Goal: Navigation & Orientation: Find specific page/section

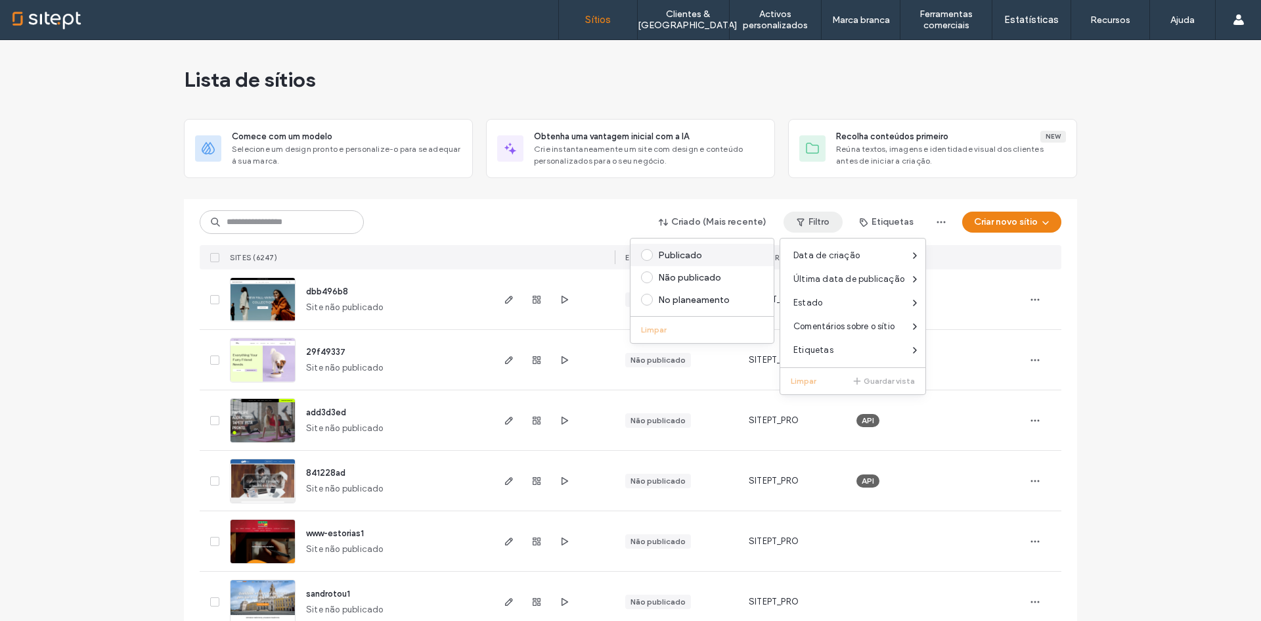
click at [702, 248] on div "Publicado" at bounding box center [701, 255] width 143 height 22
click at [692, 250] on div "Publicado" at bounding box center [708, 255] width 100 height 11
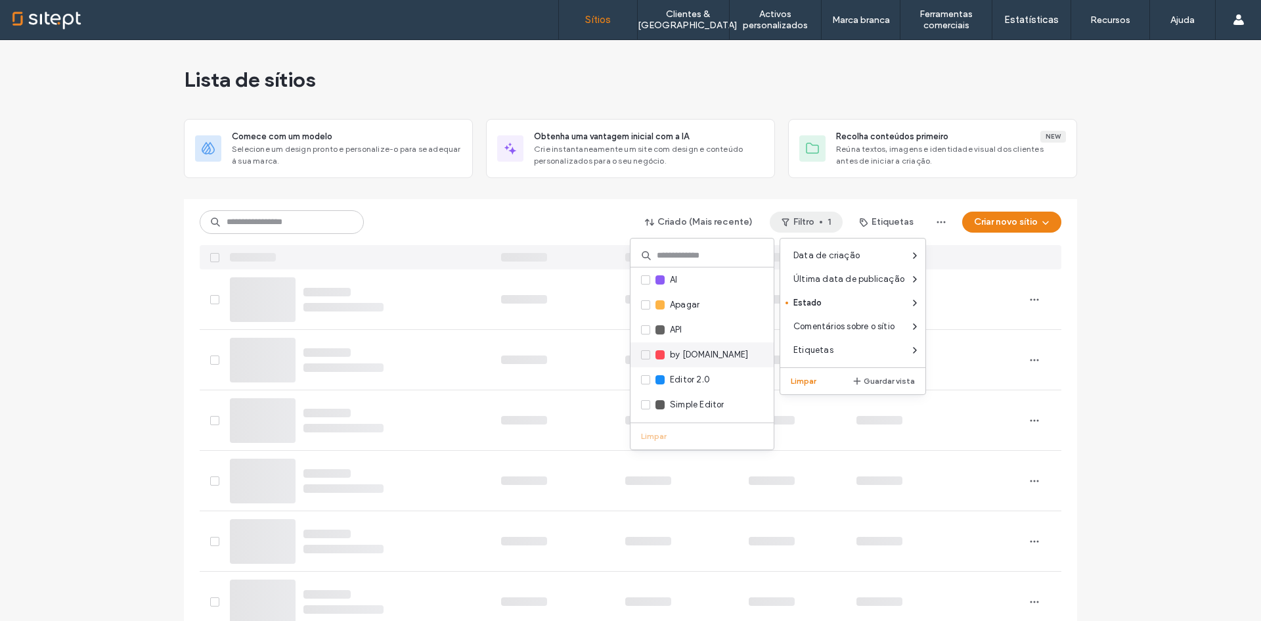
click at [703, 354] on span "by SITE.PT" at bounding box center [709, 354] width 78 height 13
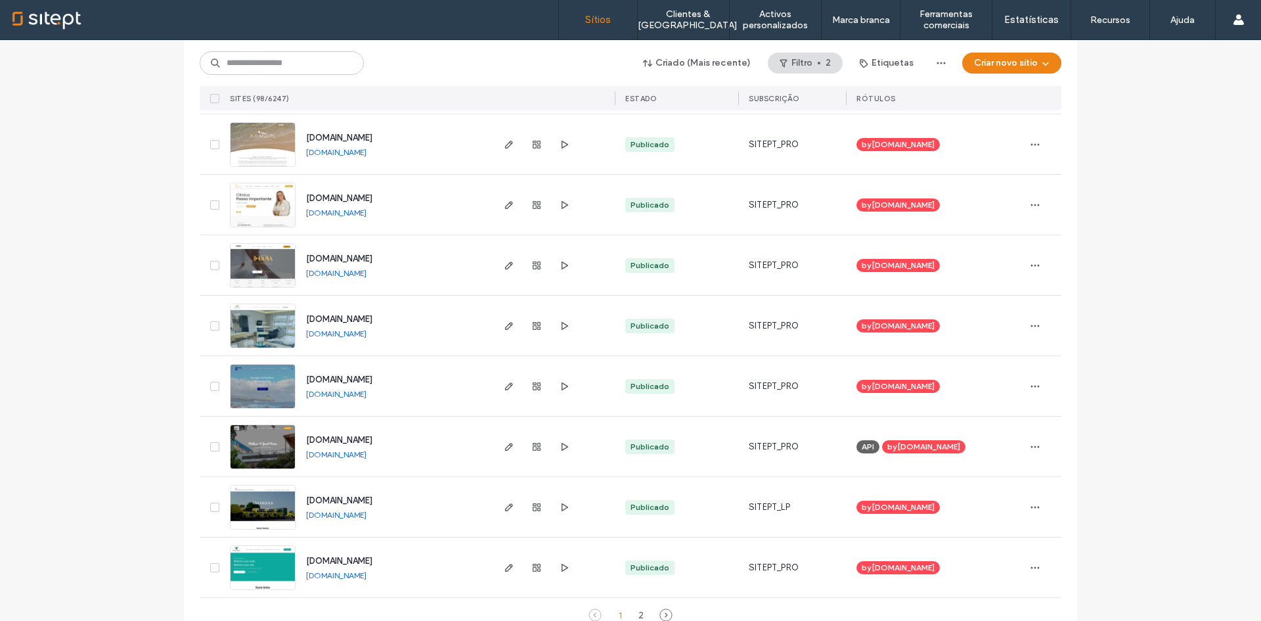
scroll to position [4227, 0]
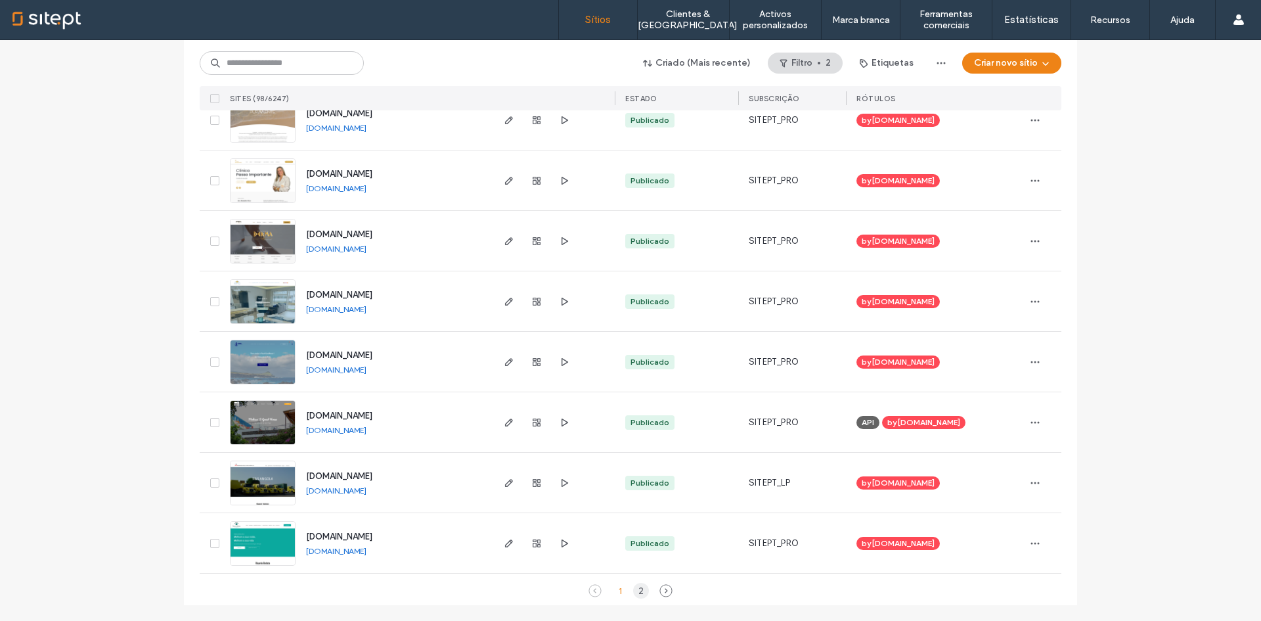
click at [635, 587] on div "2" at bounding box center [641, 591] width 16 height 16
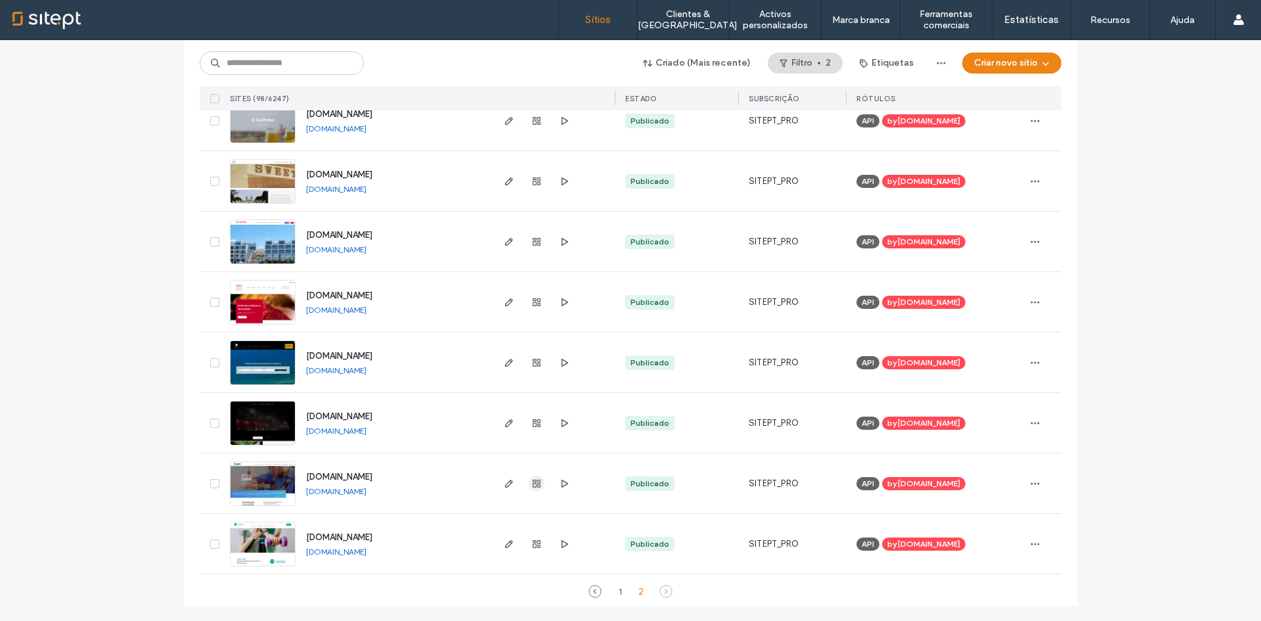
scroll to position [1086, 0]
click at [615, 587] on div "1" at bounding box center [620, 591] width 16 height 16
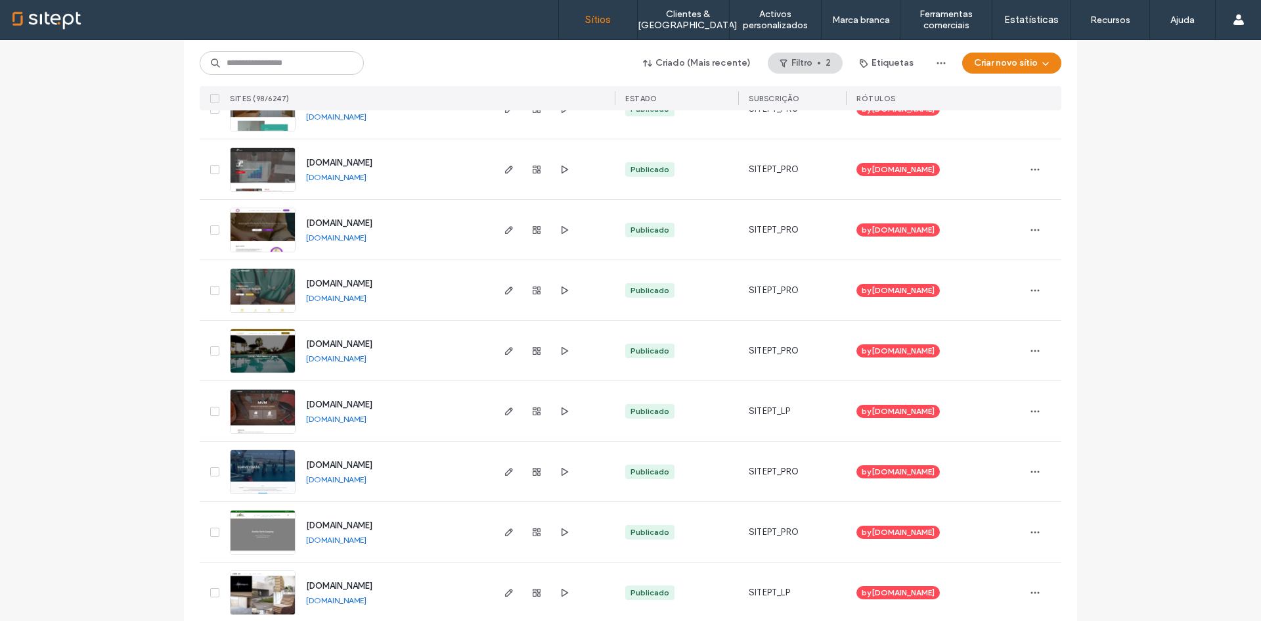
scroll to position [2454, 0]
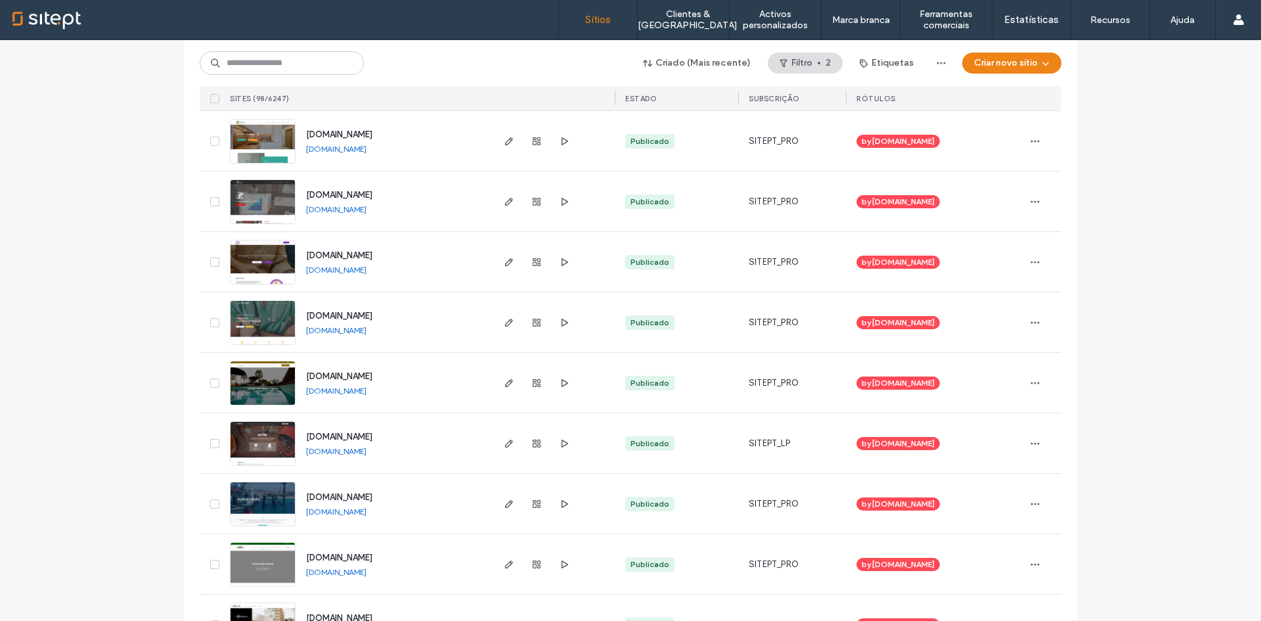
drag, startPoint x: 676, startPoint y: 620, endPoint x: 152, endPoint y: 398, distance: 568.5
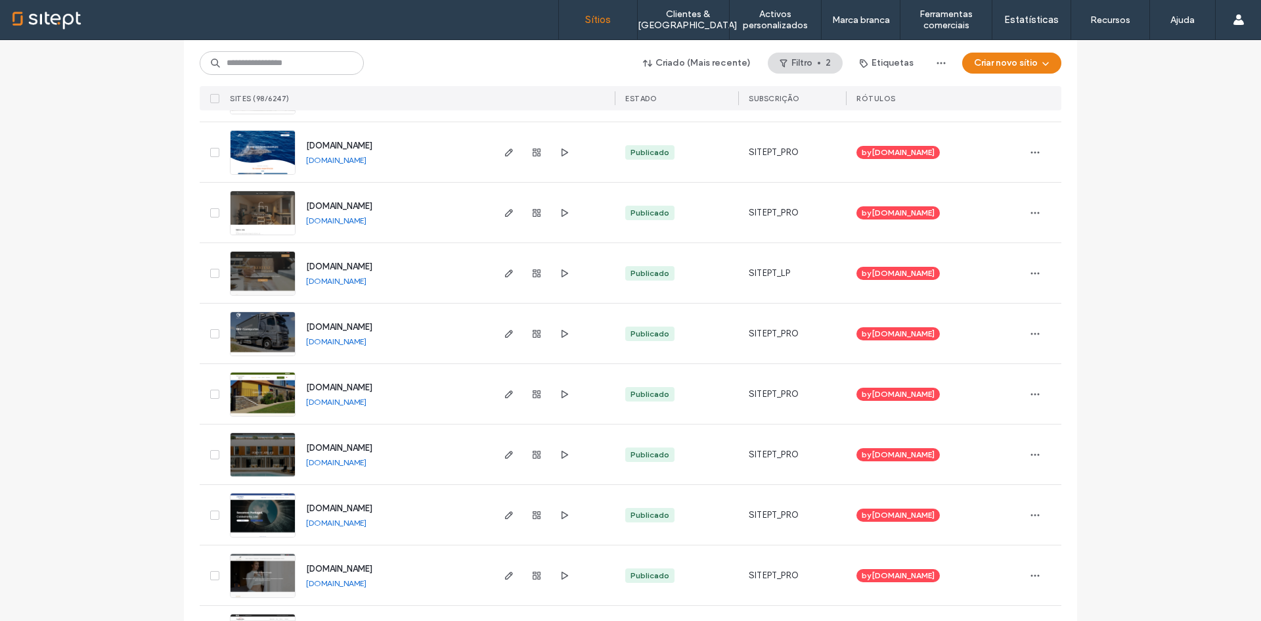
scroll to position [944, 0]
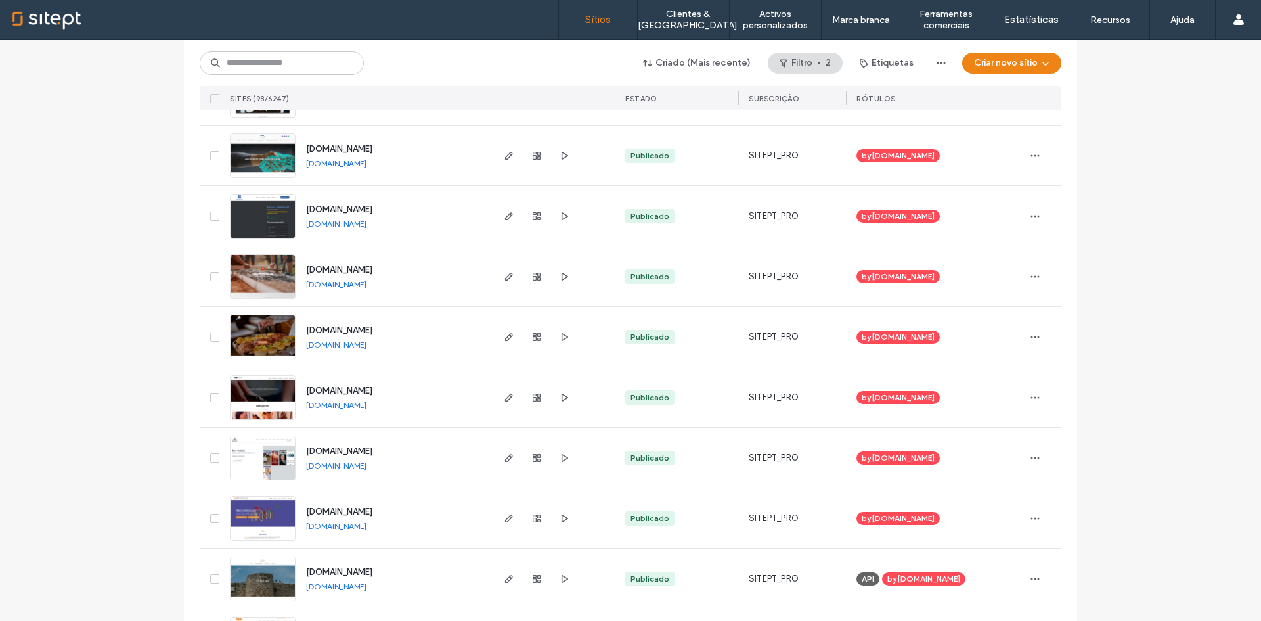
scroll to position [3111, 0]
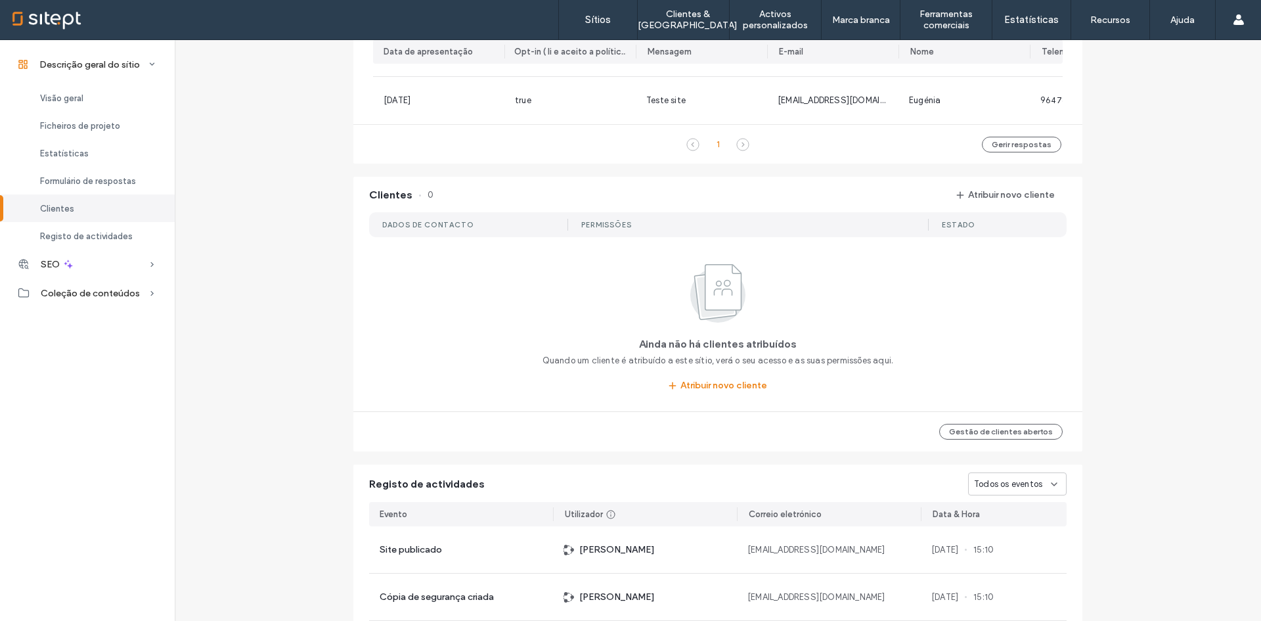
scroll to position [525, 0]
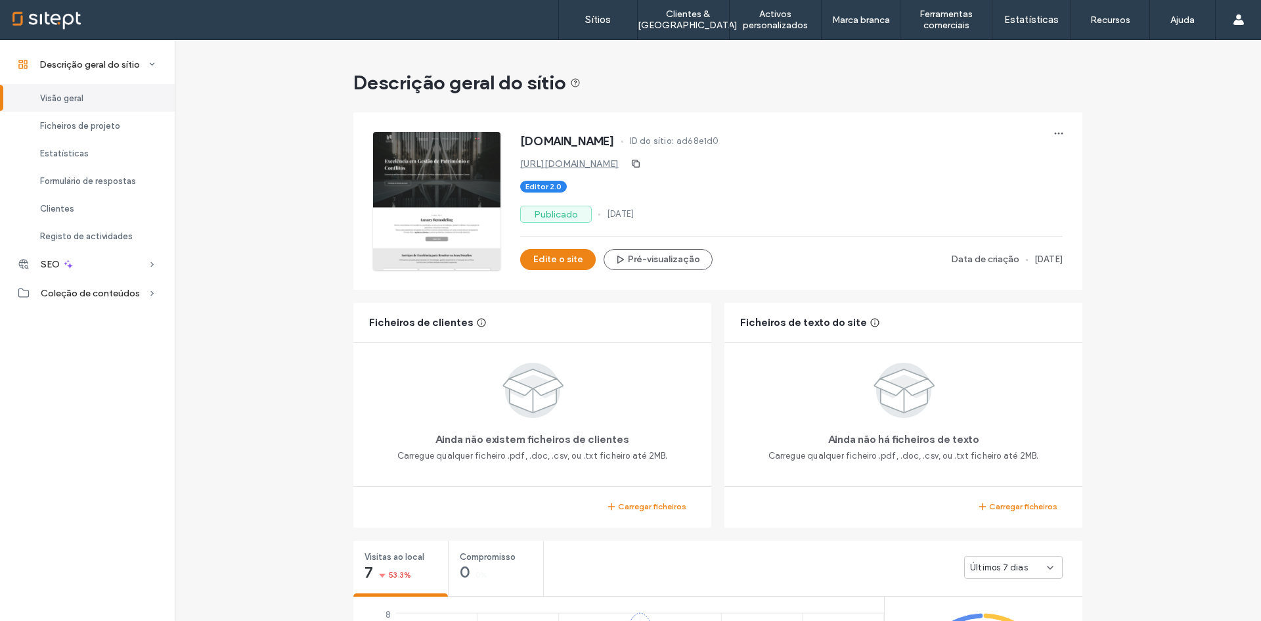
click at [611, 161] on link "https://www.luxuryremodeling.pt" at bounding box center [569, 163] width 99 height 11
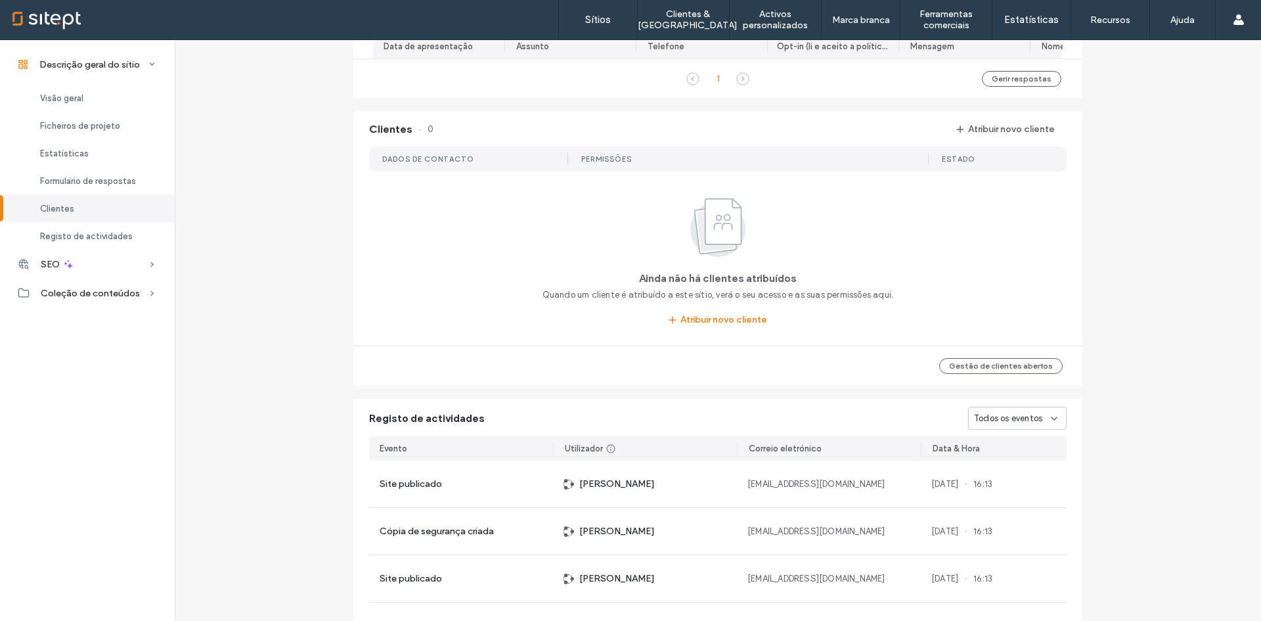
scroll to position [525, 0]
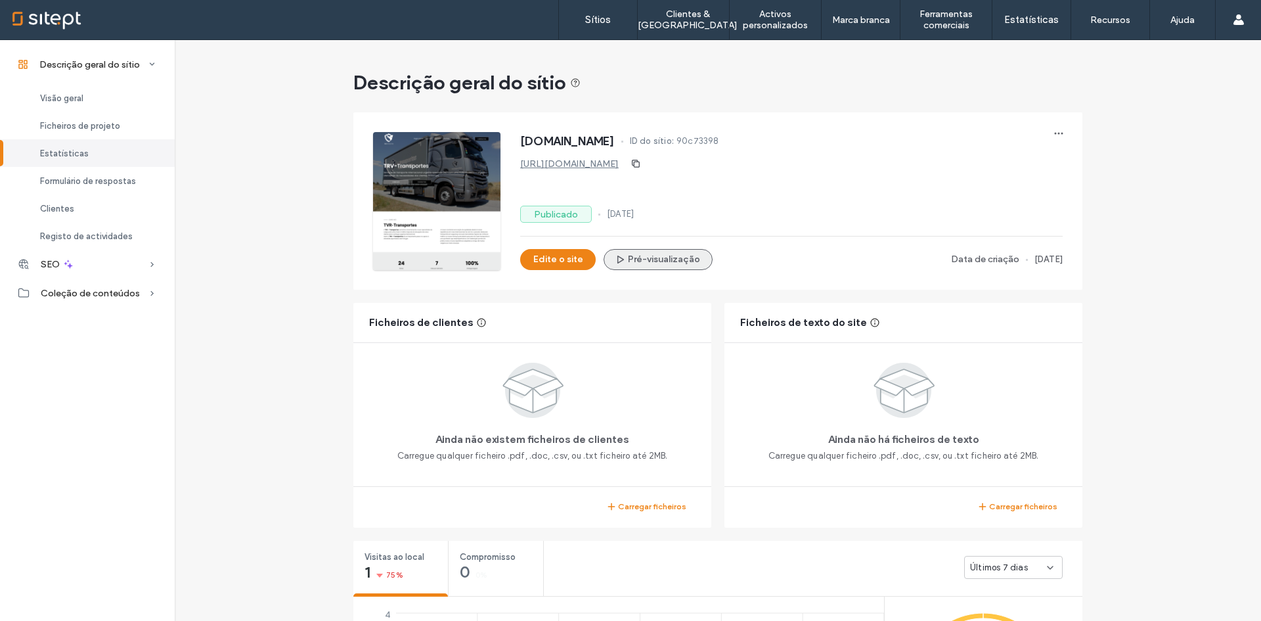
click at [631, 261] on button "Pré-visualização" at bounding box center [658, 259] width 109 height 21
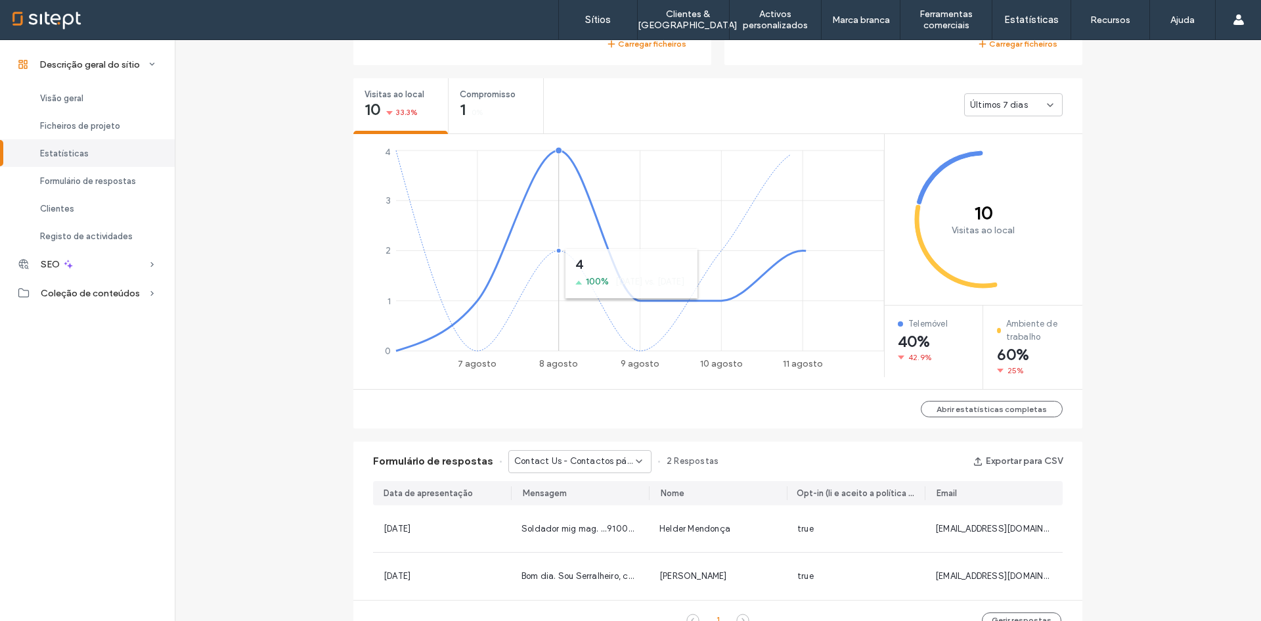
scroll to position [919, 0]
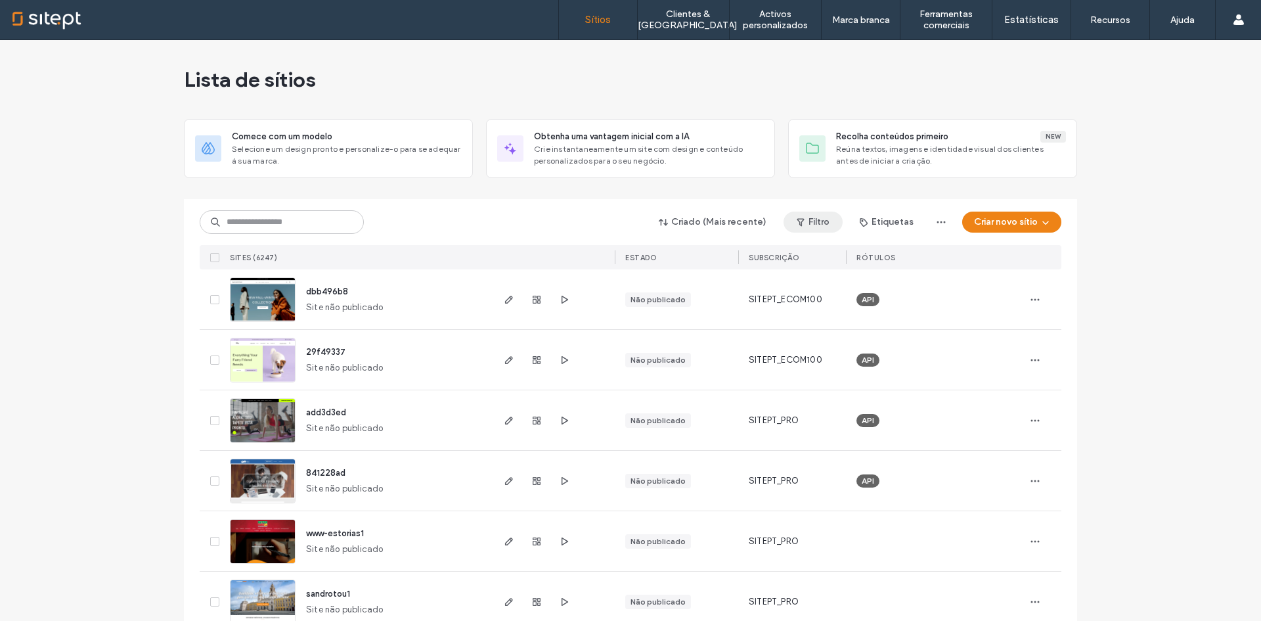
click at [799, 223] on icon "button" at bounding box center [800, 222] width 11 height 11
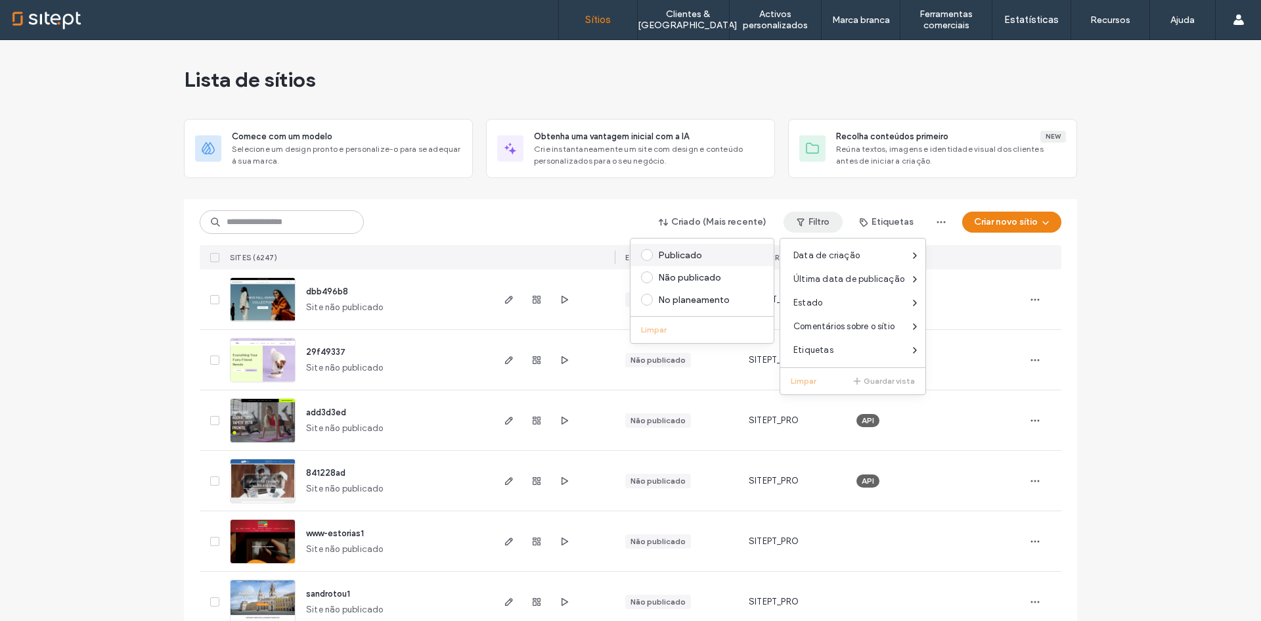
click at [680, 250] on div "Publicado" at bounding box center [708, 255] width 100 height 11
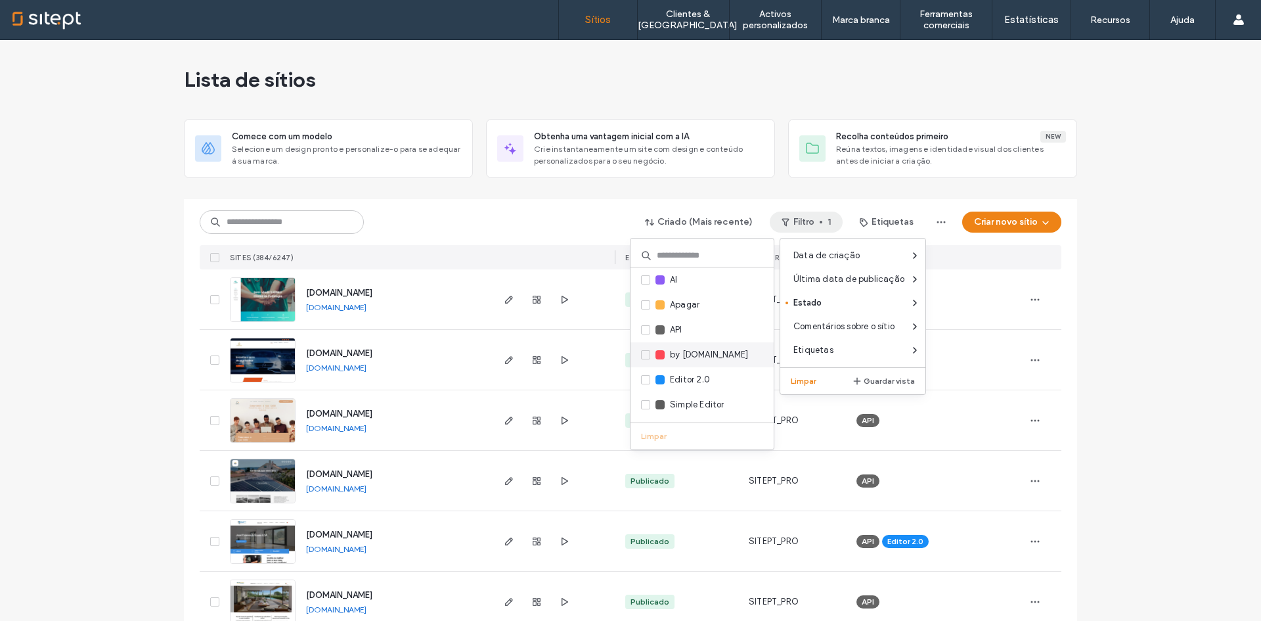
click at [709, 353] on span "by SITE.PT" at bounding box center [709, 354] width 78 height 13
click at [678, 352] on span "by SITE.PT" at bounding box center [709, 354] width 78 height 13
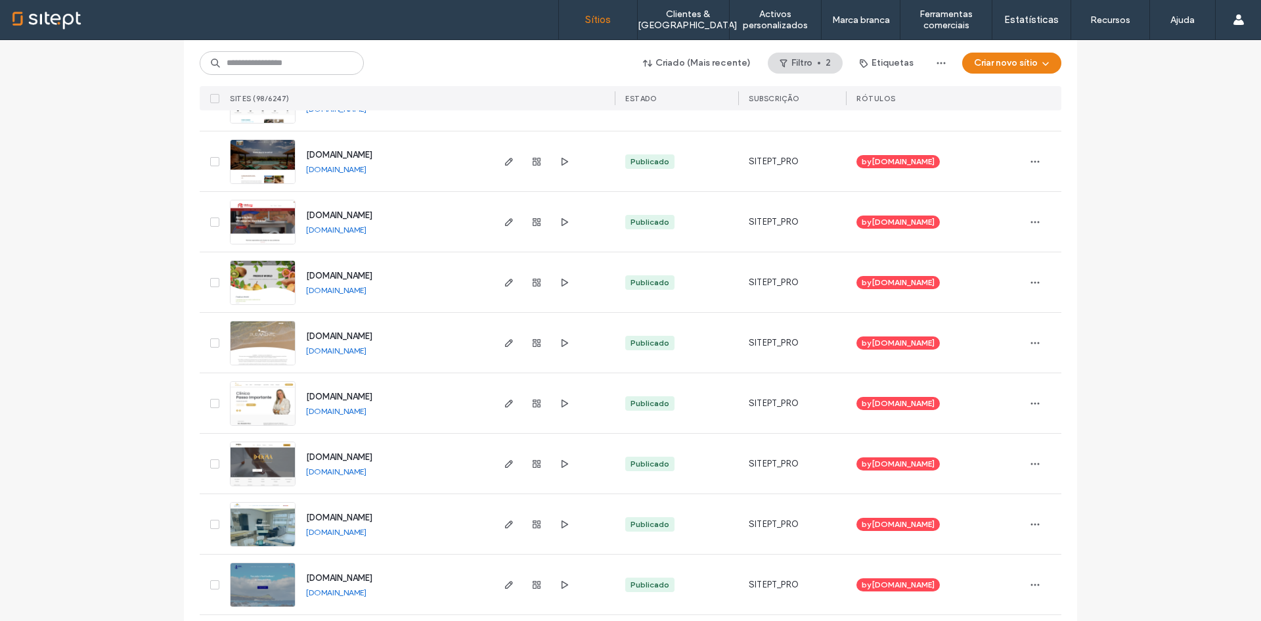
scroll to position [4227, 0]
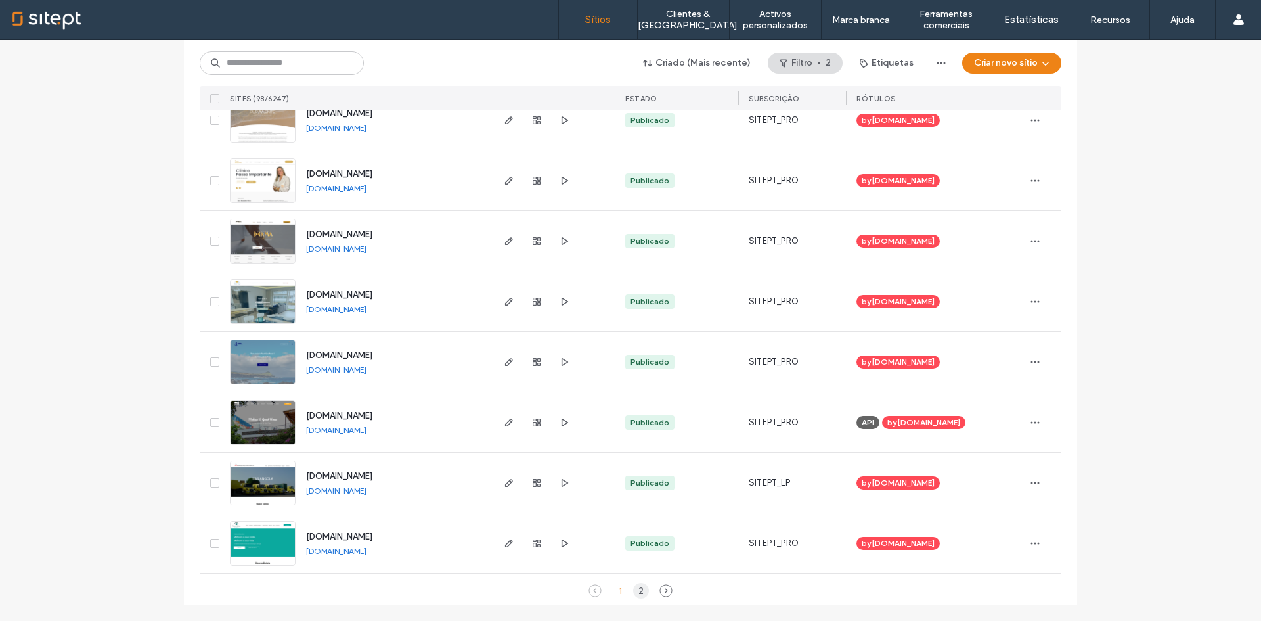
click at [641, 590] on div "2" at bounding box center [641, 591] width 16 height 16
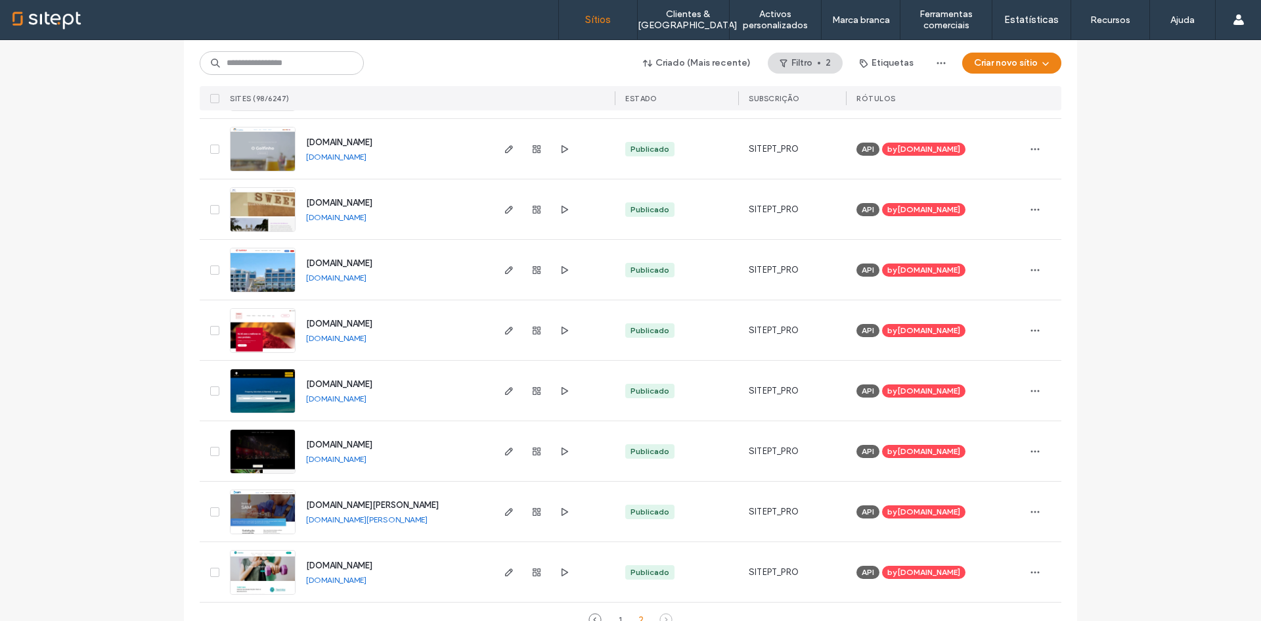
scroll to position [1086, 0]
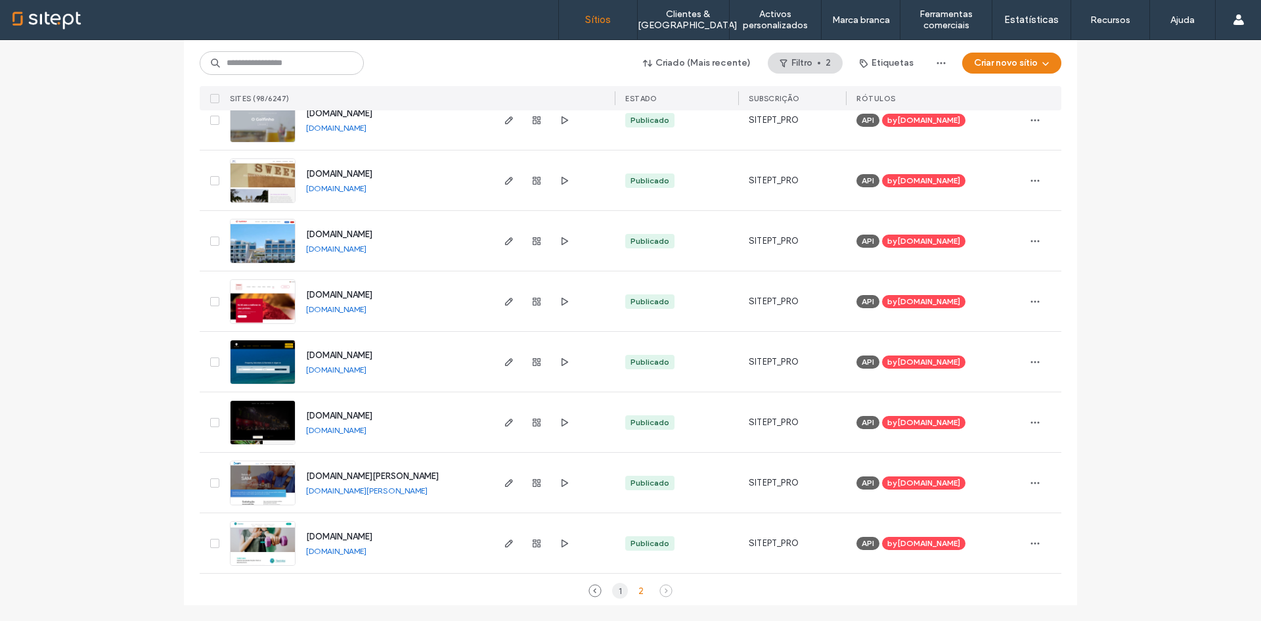
click at [615, 588] on div "1" at bounding box center [620, 591] width 16 height 16
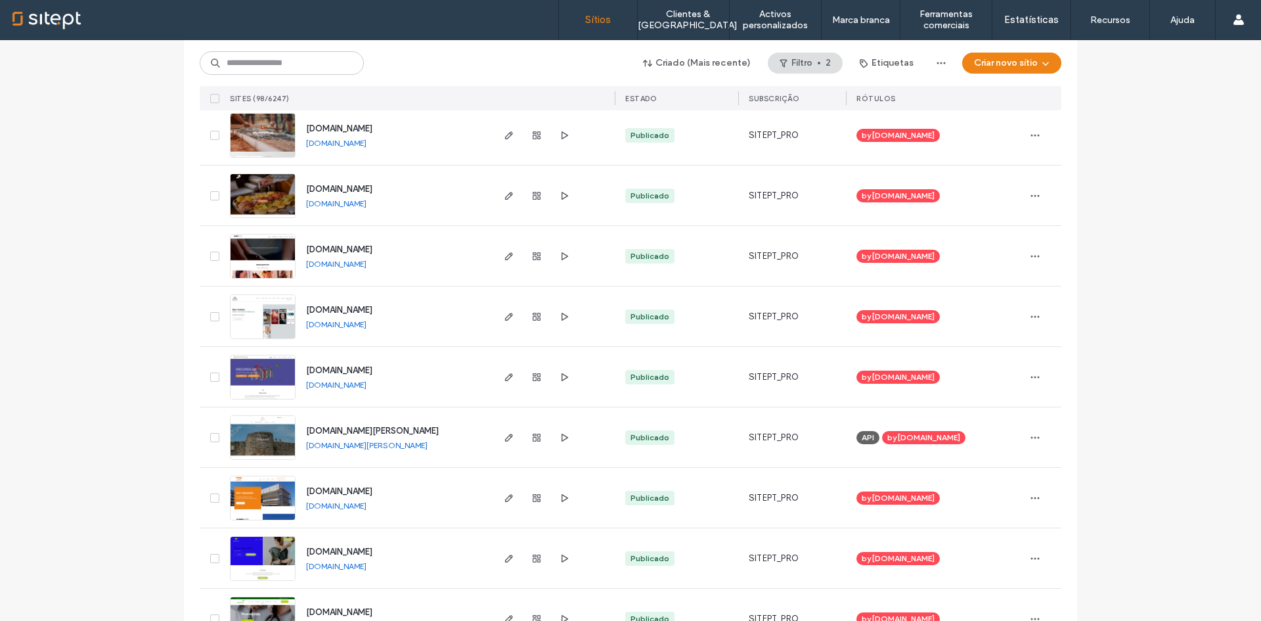
scroll to position [3242, 0]
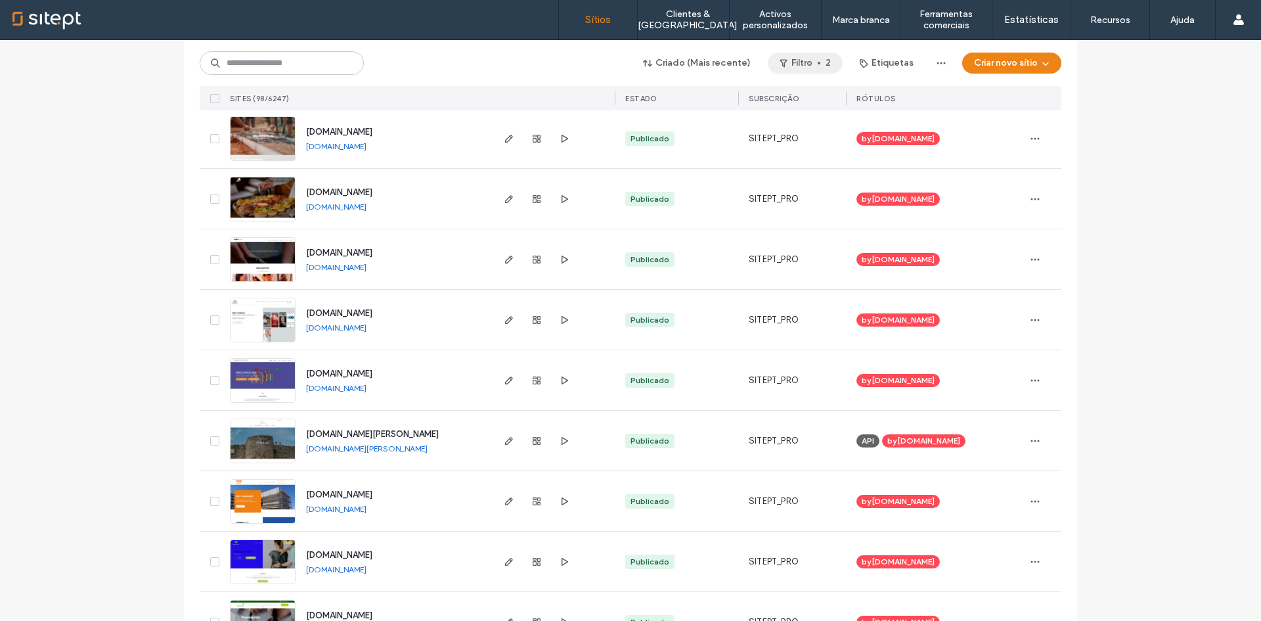
click at [801, 69] on button "Filtro 2" at bounding box center [805, 63] width 75 height 21
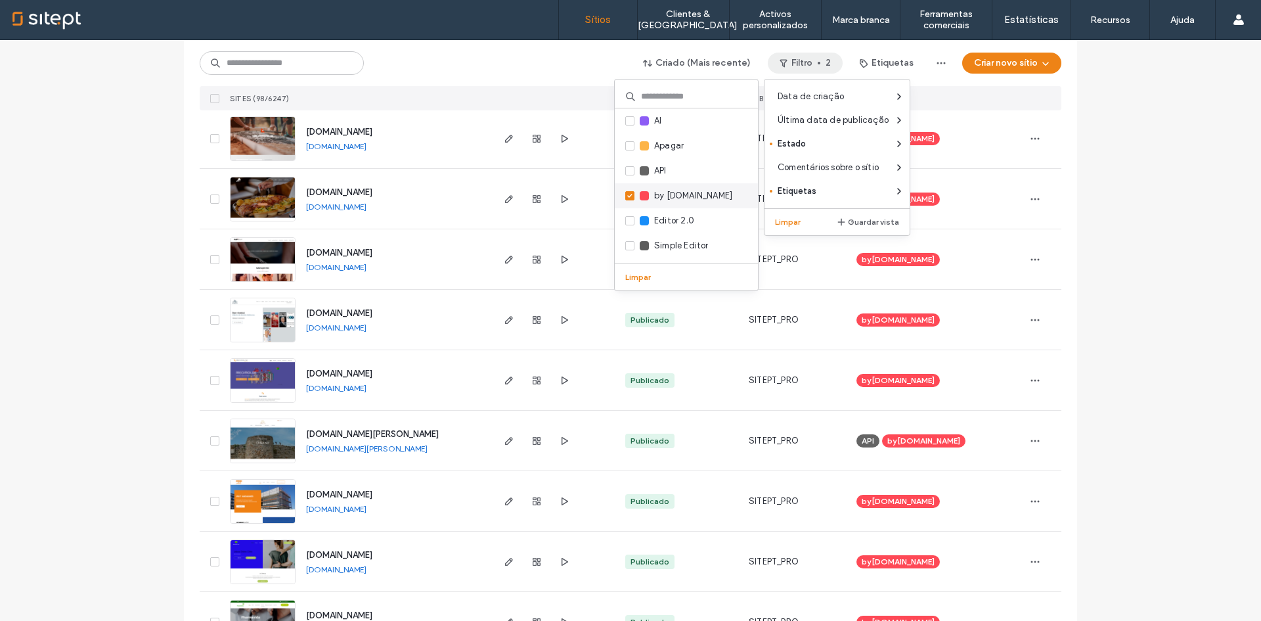
click at [673, 192] on span "by SITE.PT" at bounding box center [693, 195] width 78 height 13
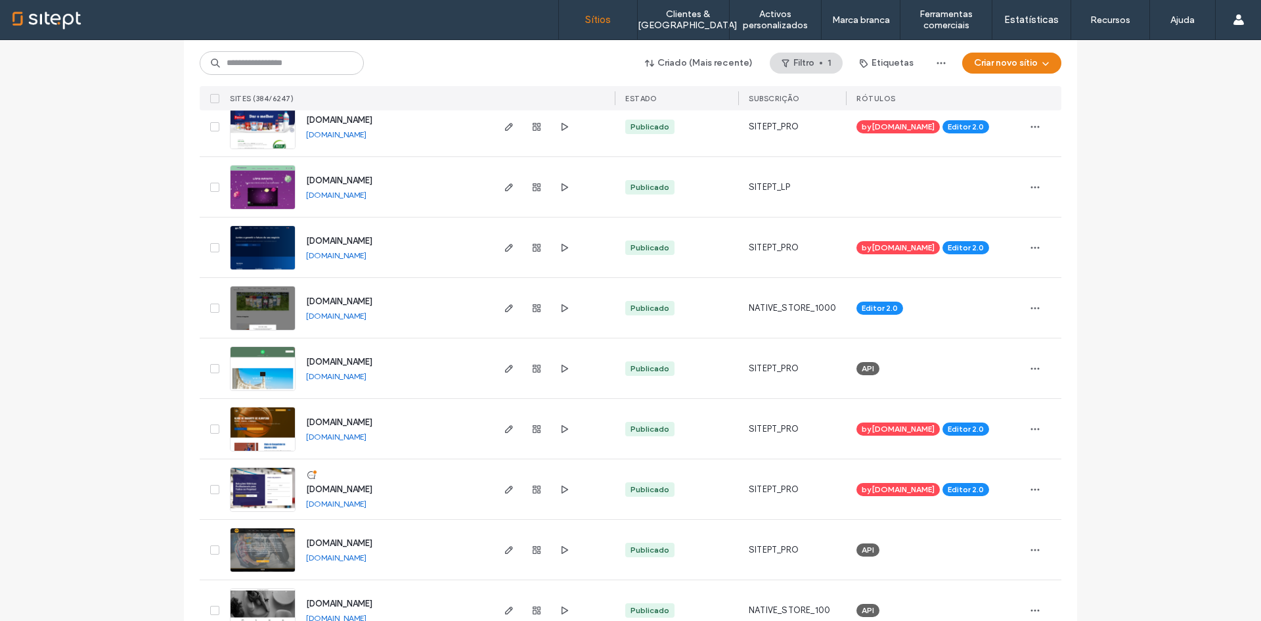
scroll to position [4227, 0]
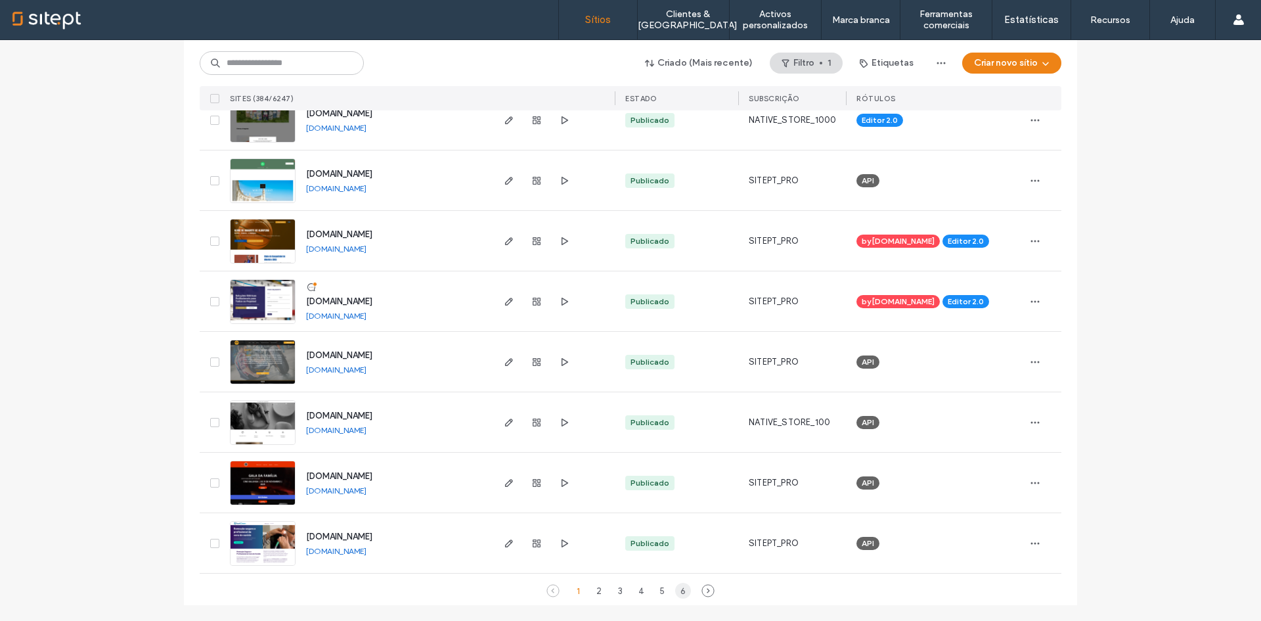
click at [684, 585] on div "1 2 3 4 5 6" at bounding box center [631, 591] width 142 height 16
click at [679, 590] on div "6" at bounding box center [683, 591] width 16 height 16
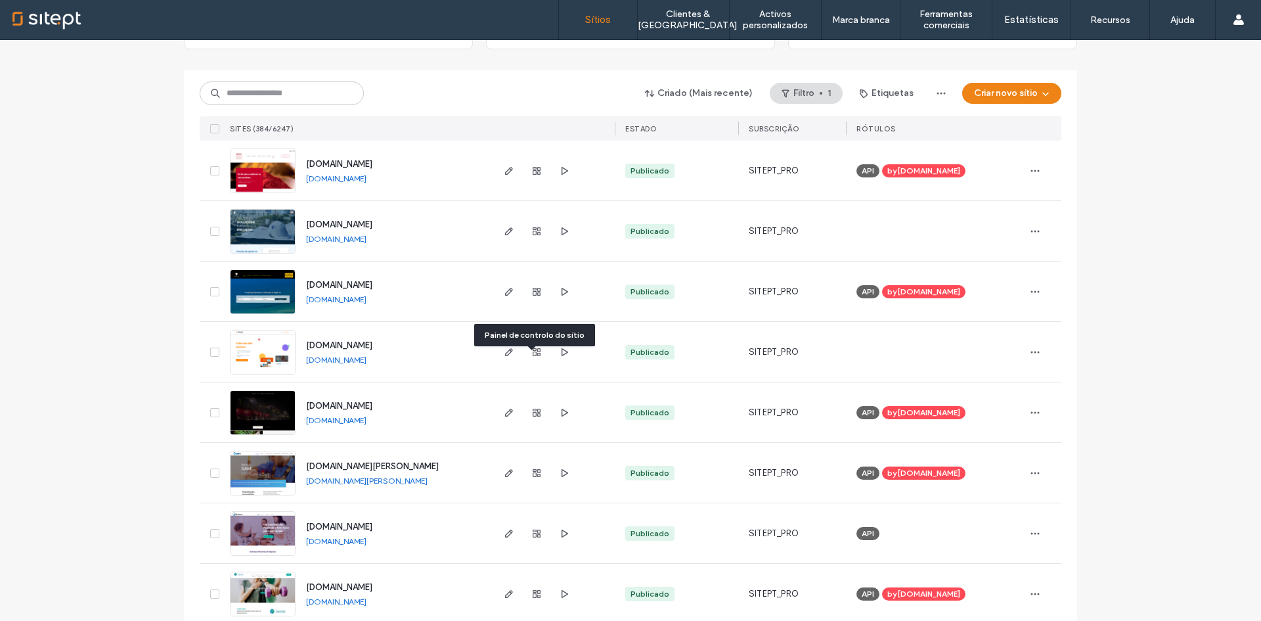
scroll to position [240, 0]
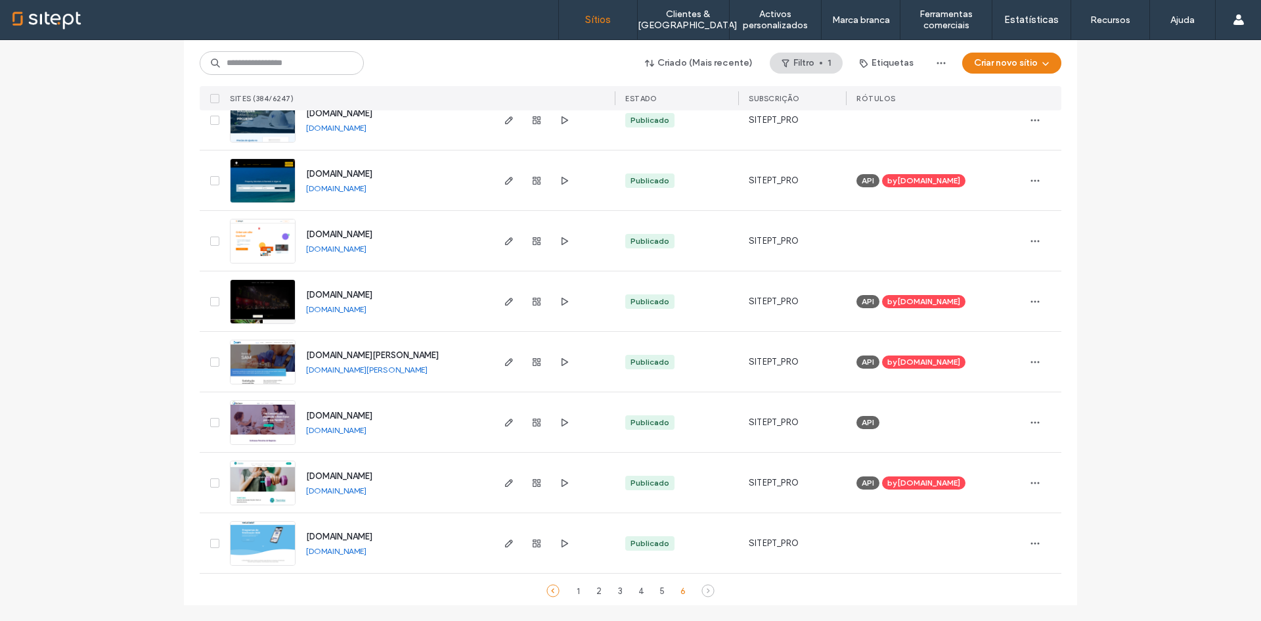
click at [546, 592] on icon at bounding box center [552, 590] width 13 height 13
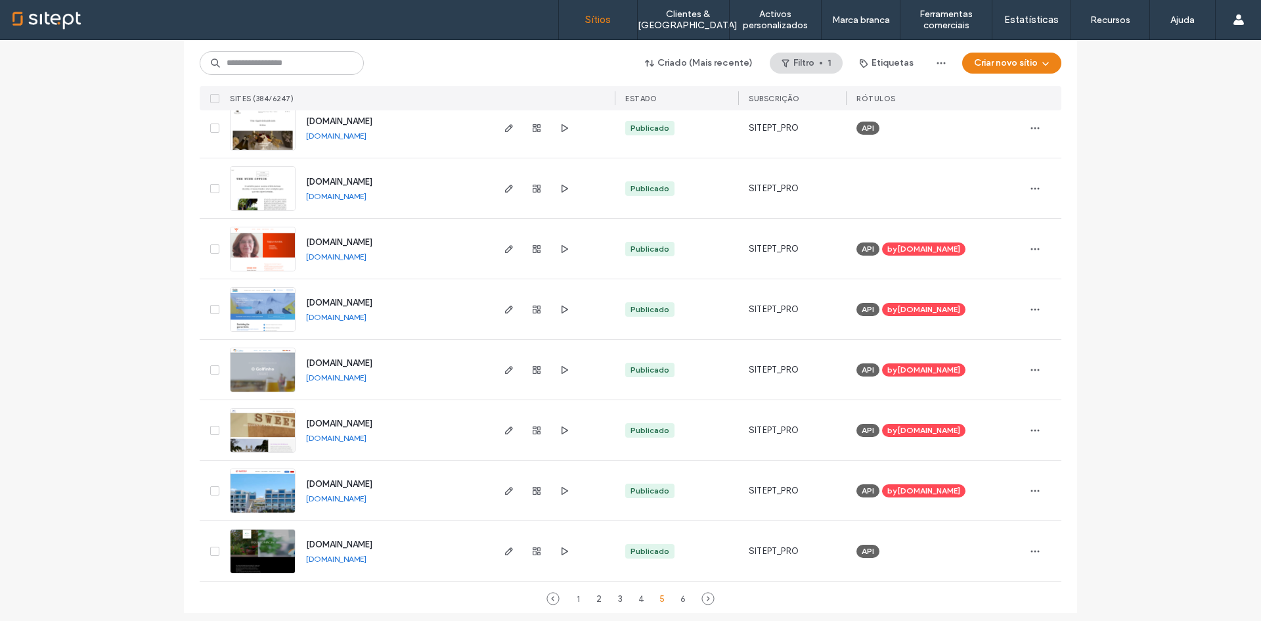
scroll to position [4227, 0]
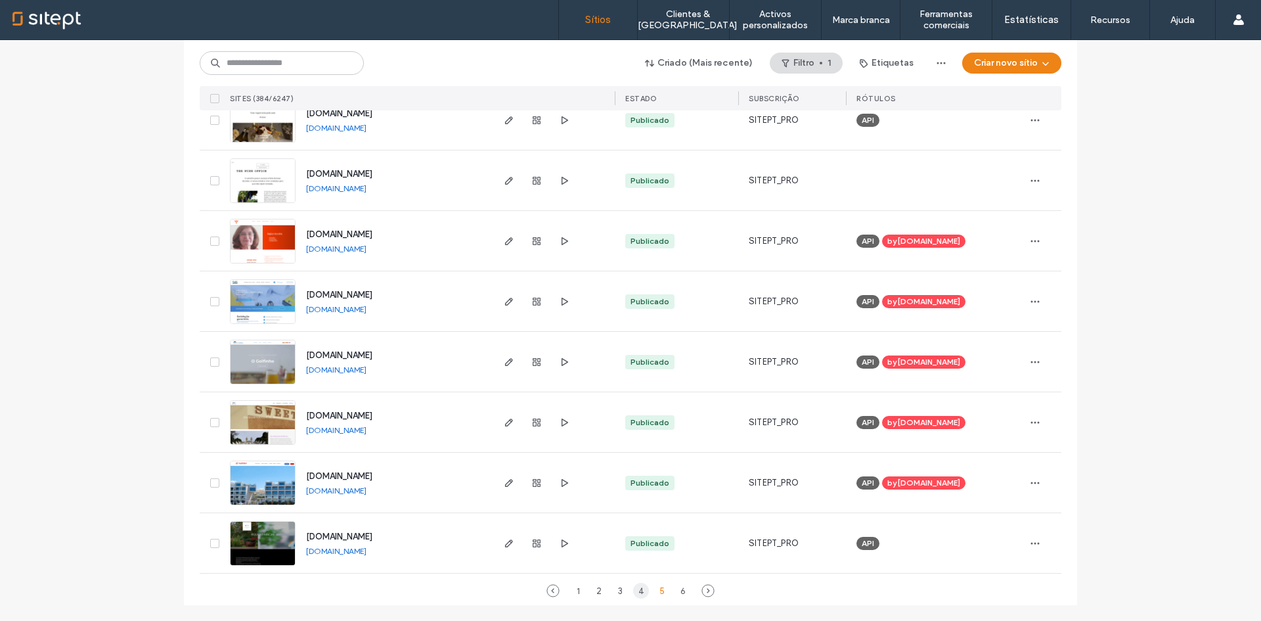
click at [636, 588] on div "4" at bounding box center [641, 591] width 16 height 16
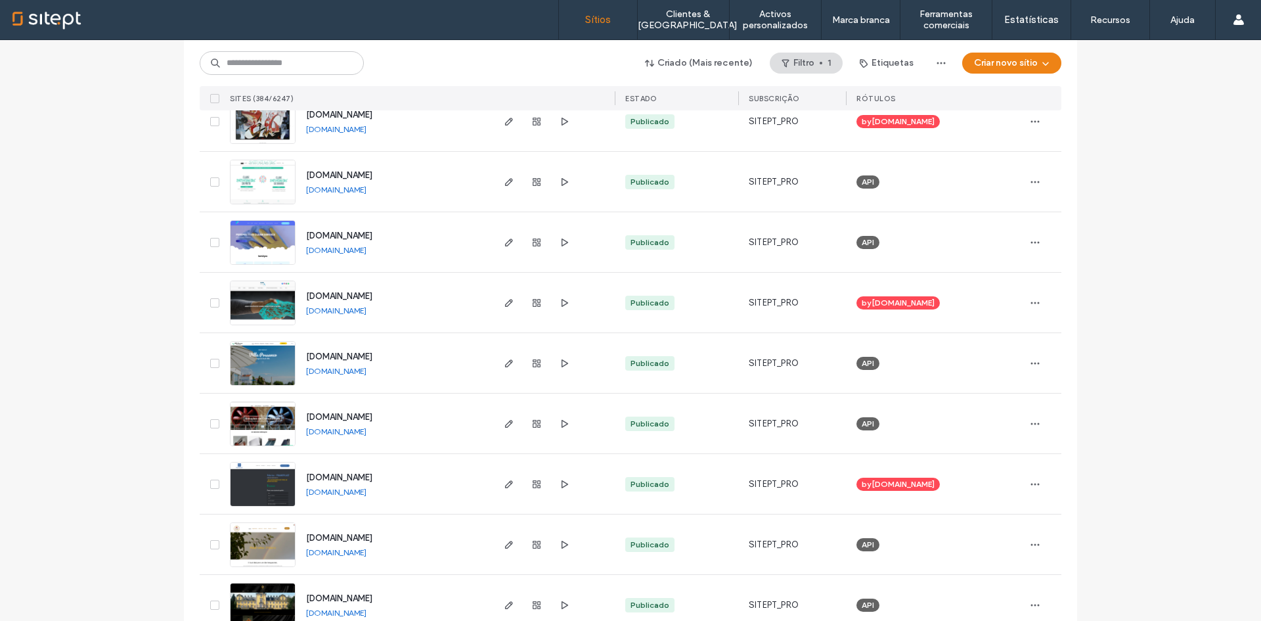
scroll to position [2323, 0]
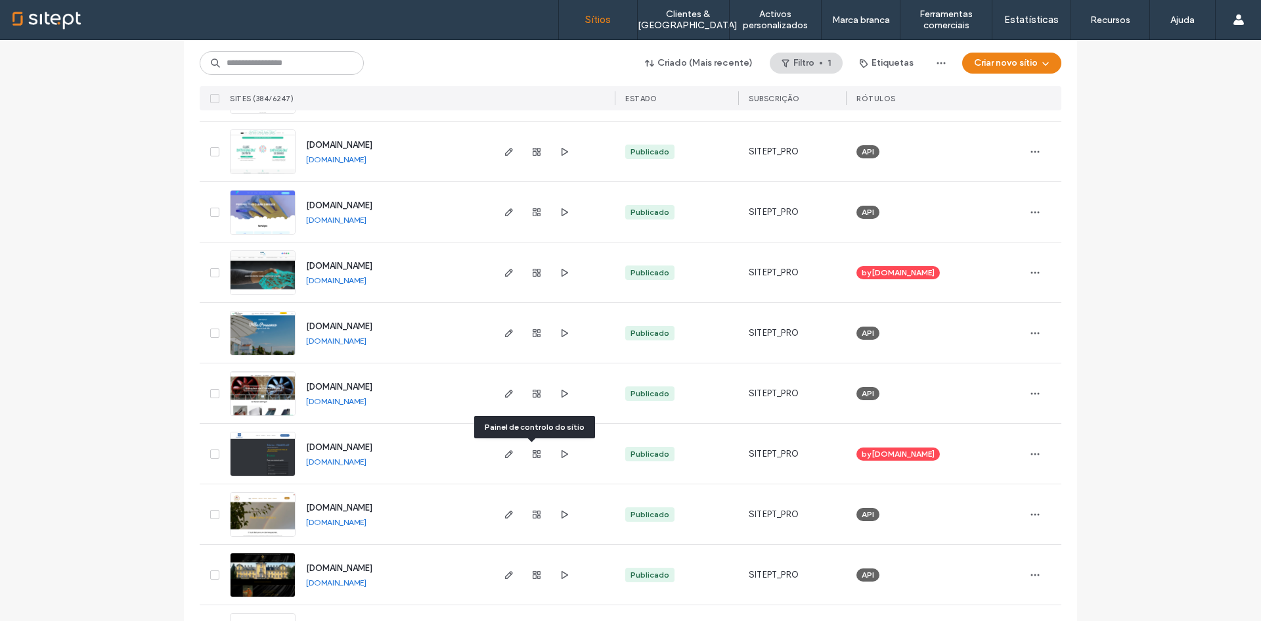
drag, startPoint x: 537, startPoint y: 451, endPoint x: 535, endPoint y: 437, distance: 14.5
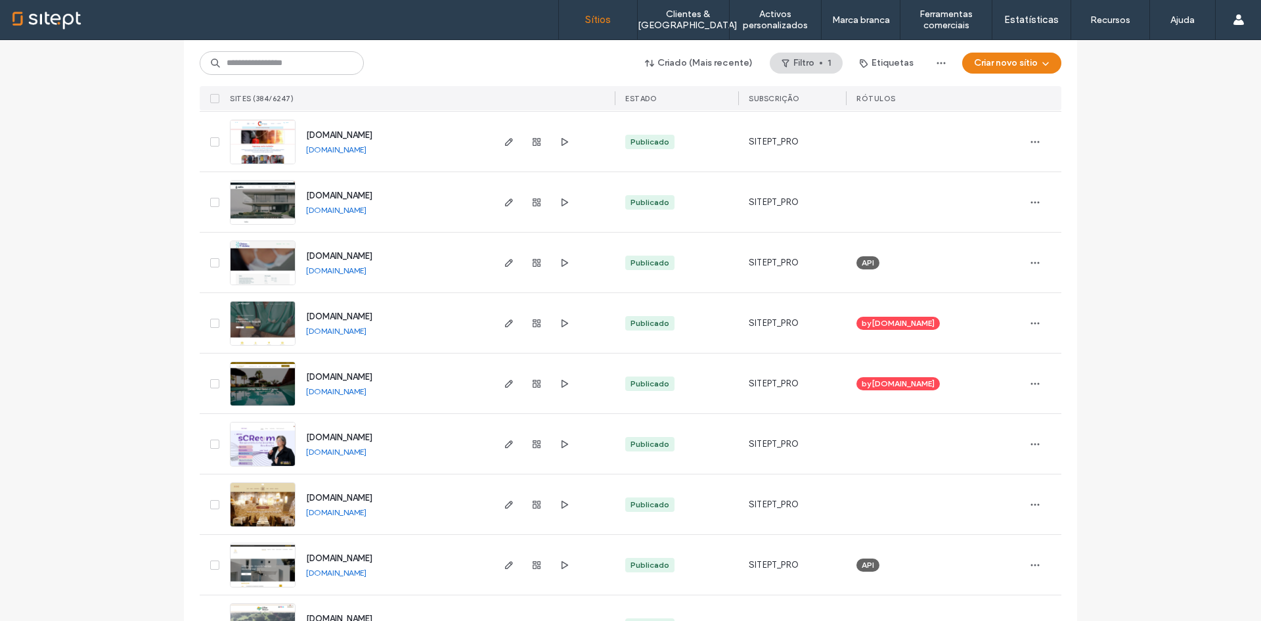
scroll to position [854, 0]
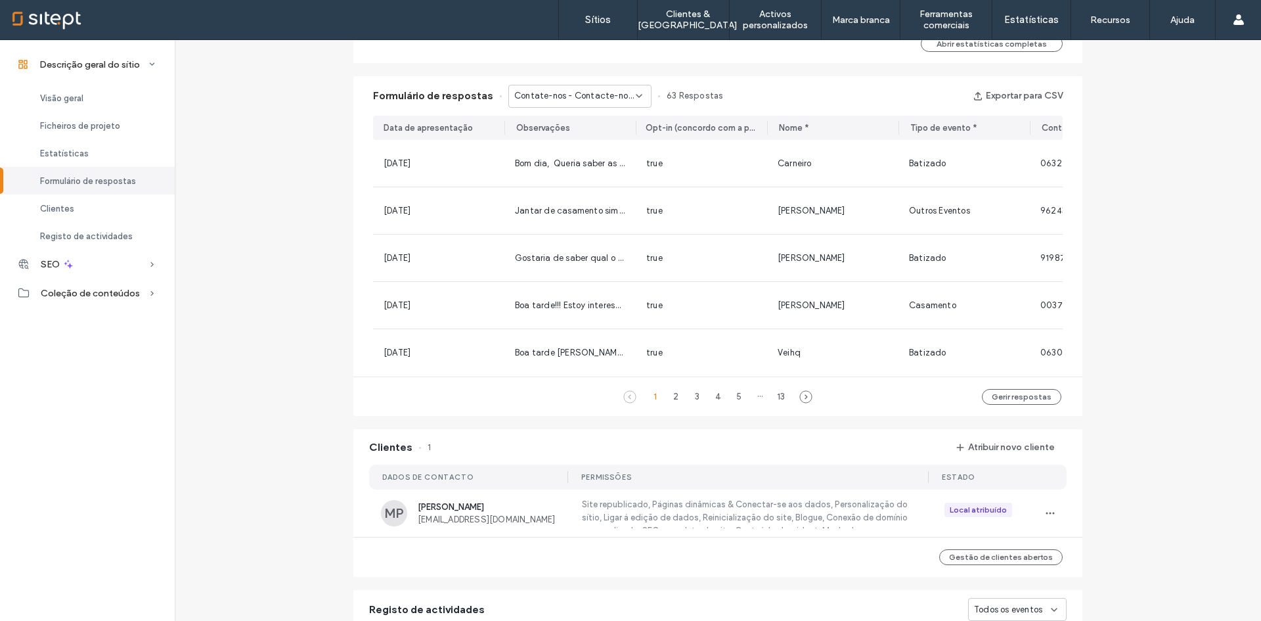
scroll to position [985, 0]
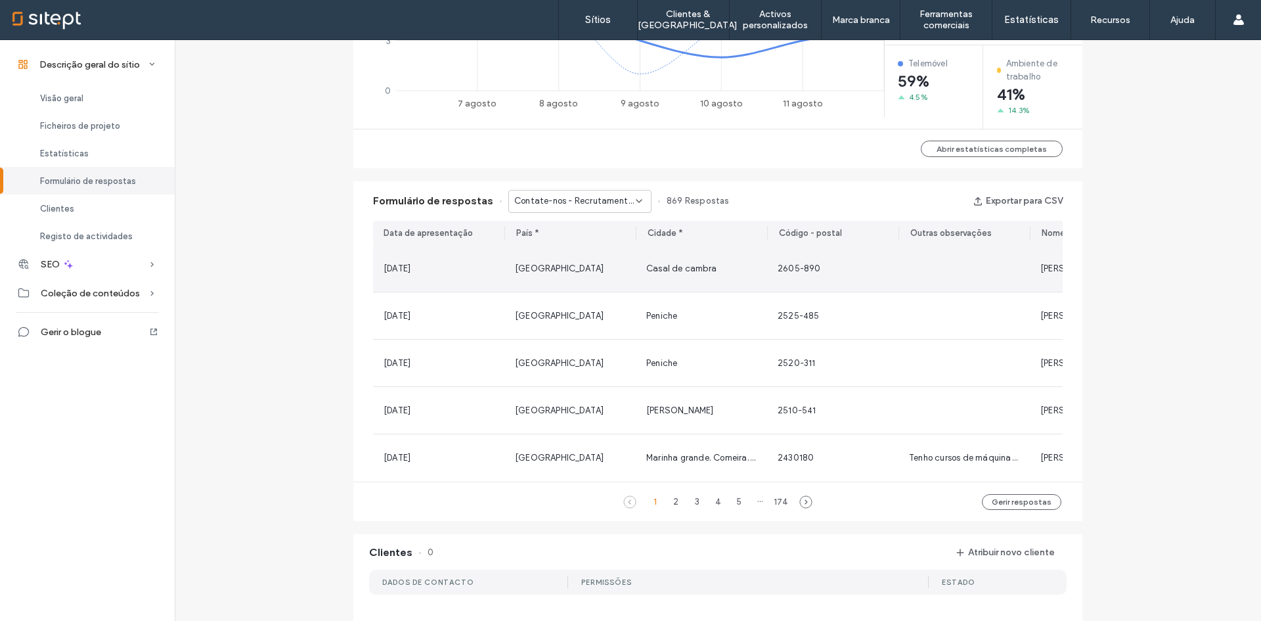
scroll to position [391, 0]
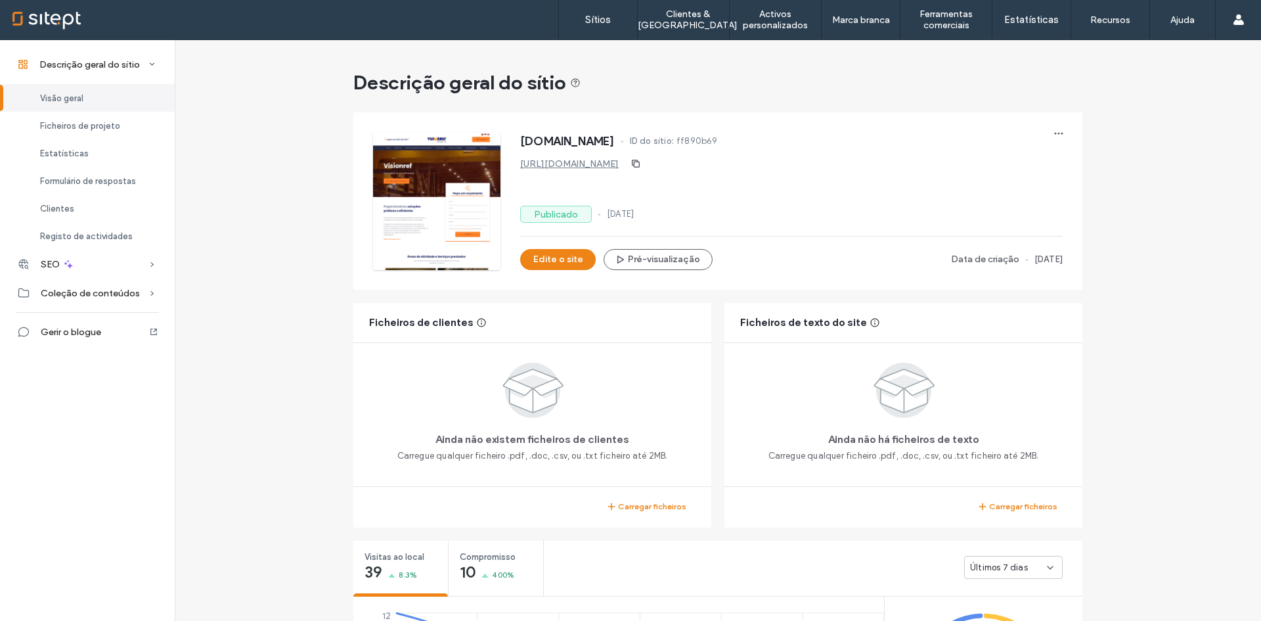
scroll to position [197, 0]
click at [659, 252] on button "Pré-visualização" at bounding box center [658, 259] width 109 height 21
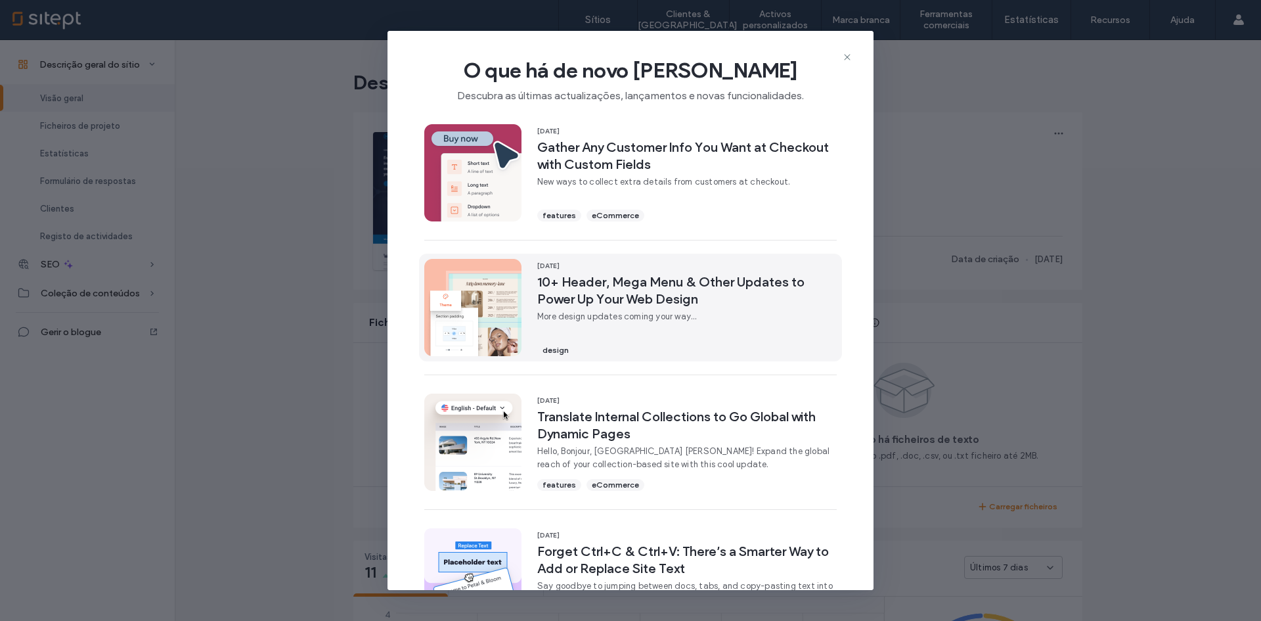
click at [745, 301] on span "10+ Header, Mega Menu & Other Updates to Power Up Your Web Design" at bounding box center [686, 290] width 299 height 34
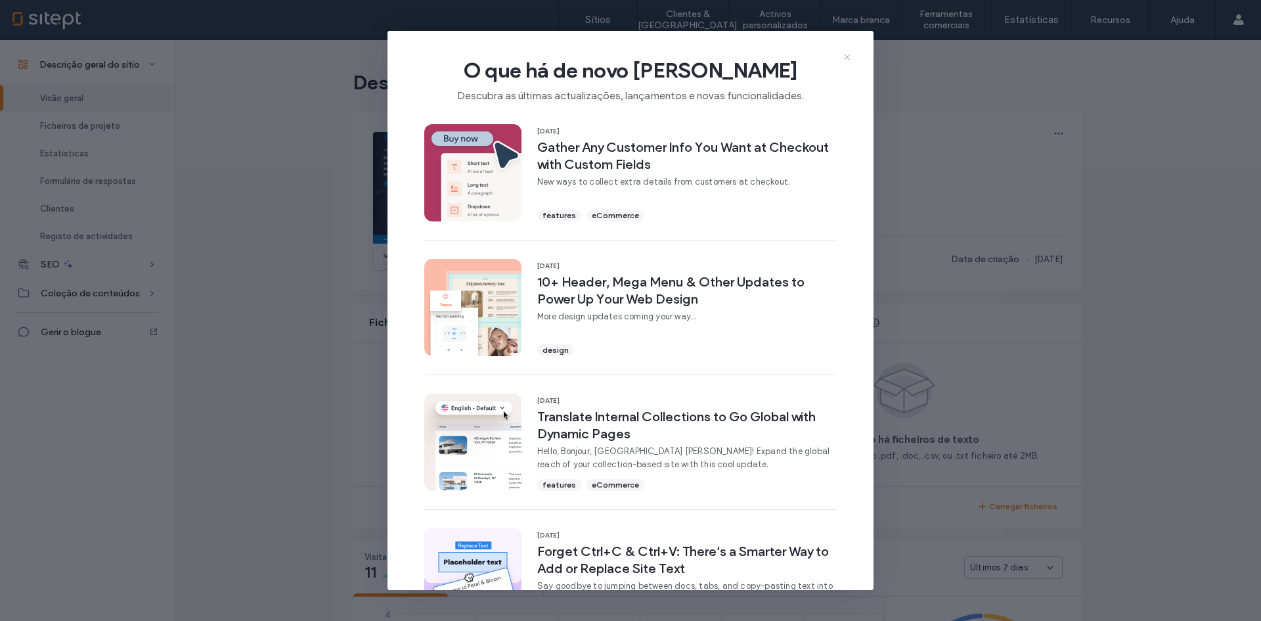
click at [845, 56] on icon at bounding box center [847, 57] width 11 height 11
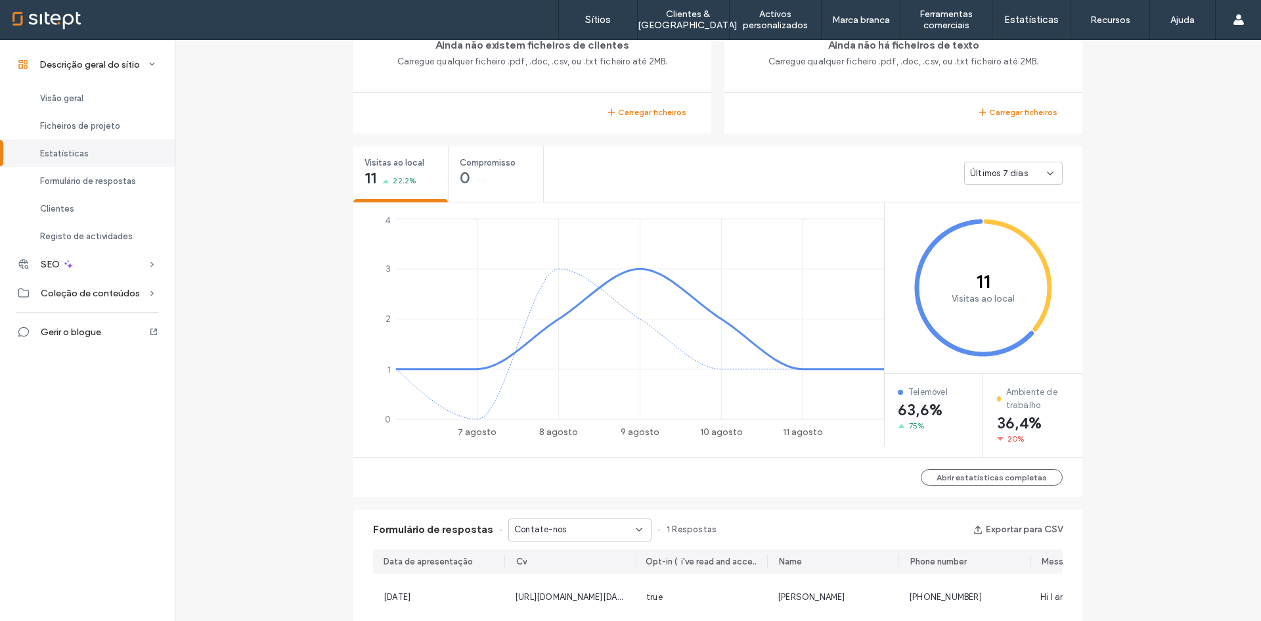
scroll to position [722, 0]
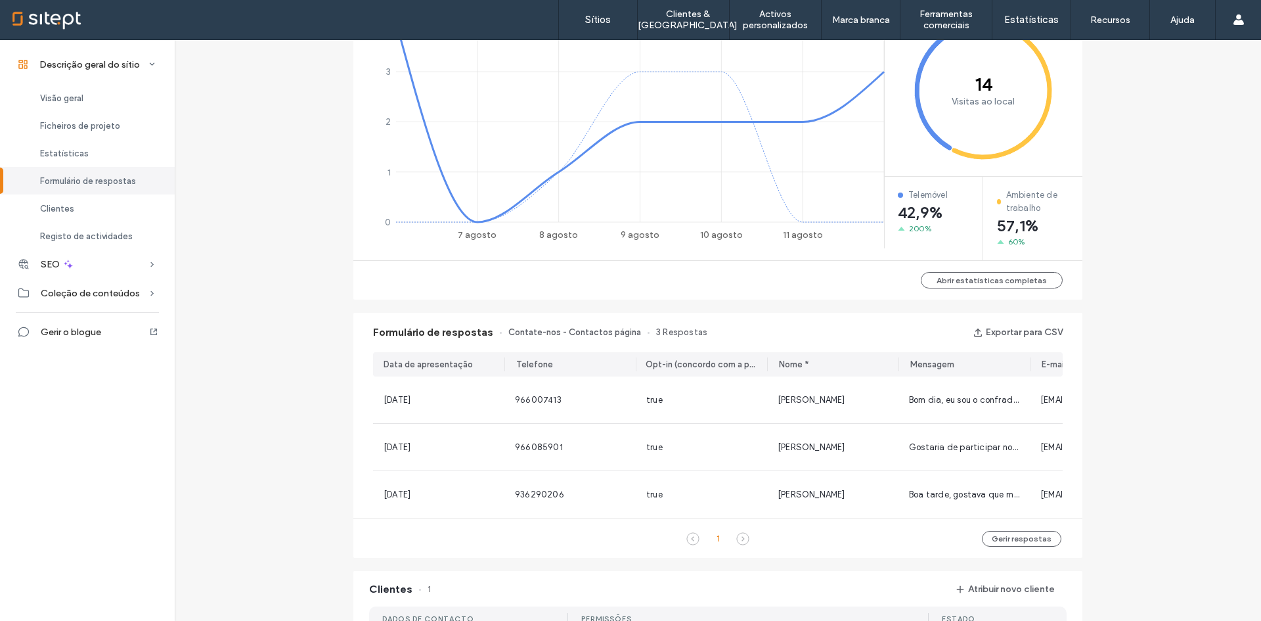
scroll to position [985, 0]
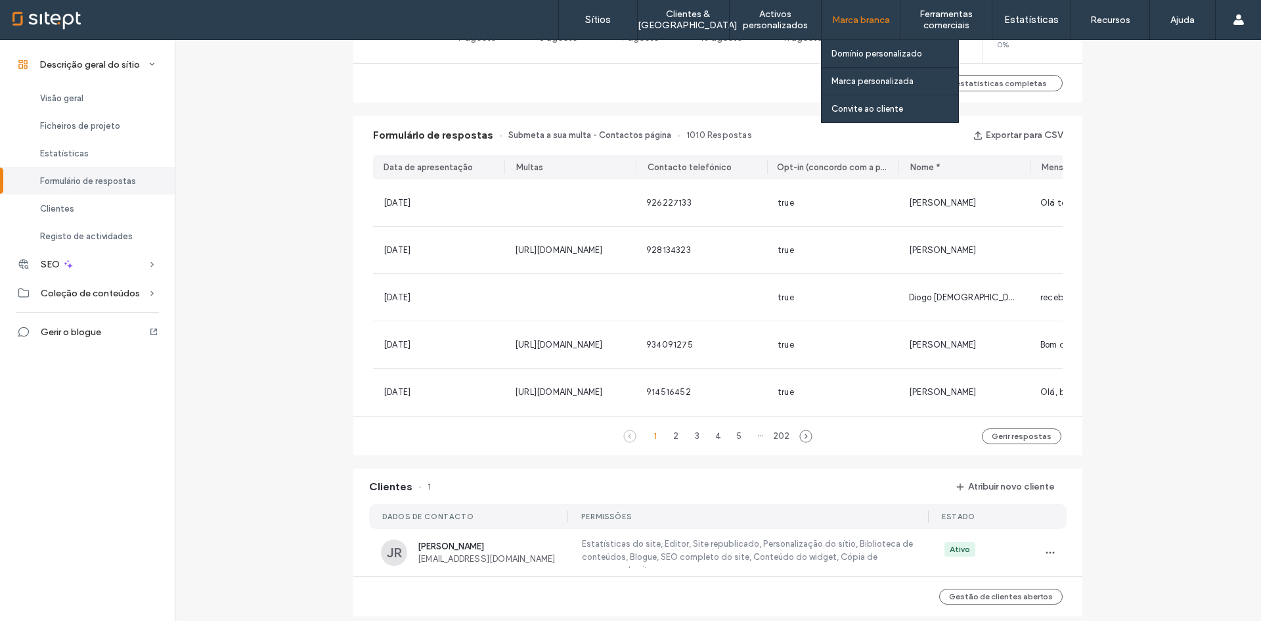
scroll to position [525, 0]
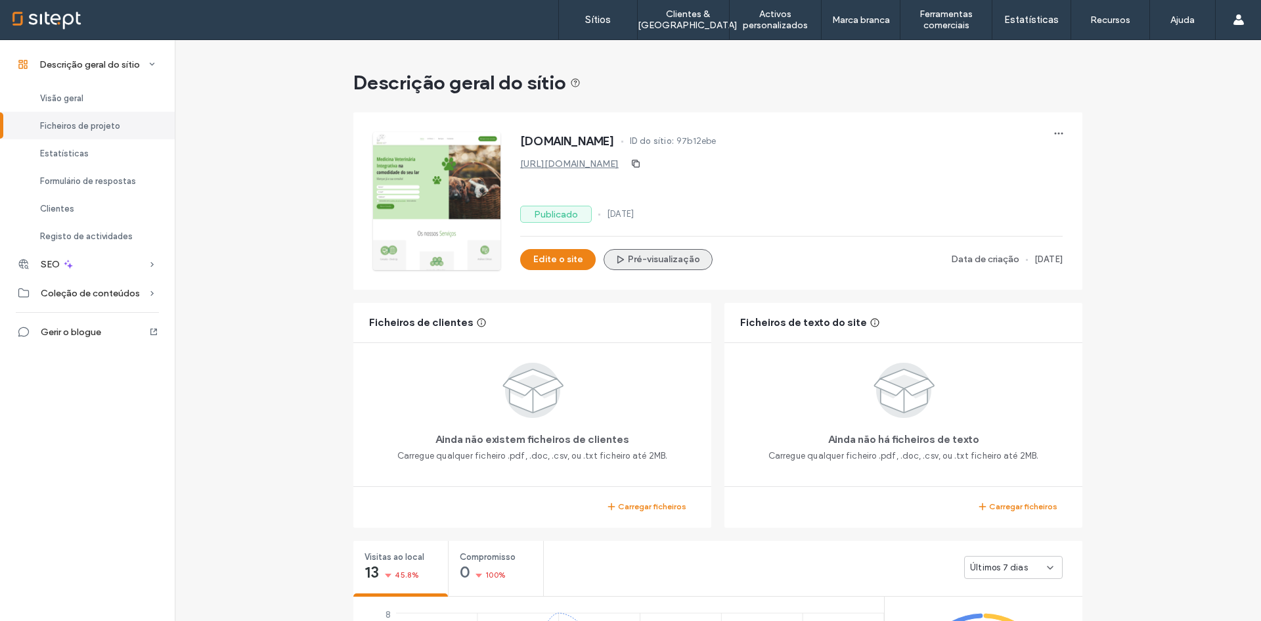
click at [641, 267] on button "Pré-visualização" at bounding box center [658, 259] width 109 height 21
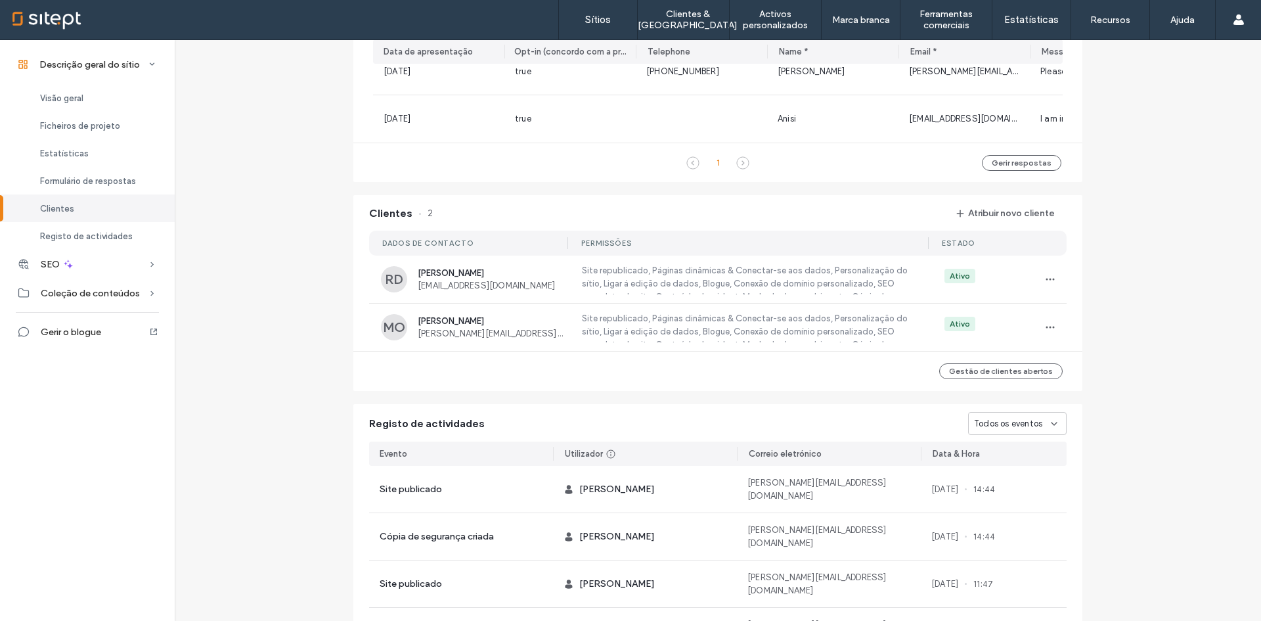
scroll to position [788, 0]
